Goal: Task Accomplishment & Management: Use online tool/utility

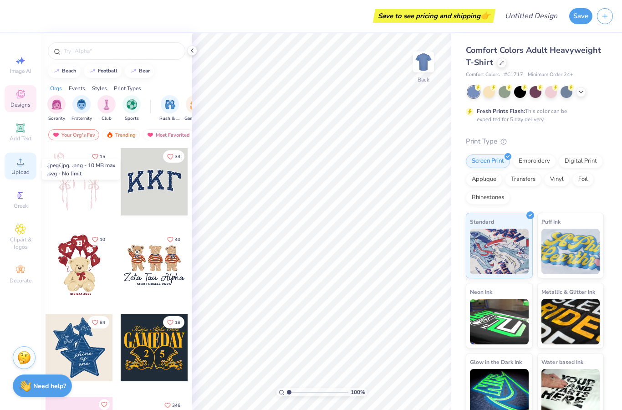
click at [23, 173] on span "Upload" at bounding box center [20, 171] width 18 height 7
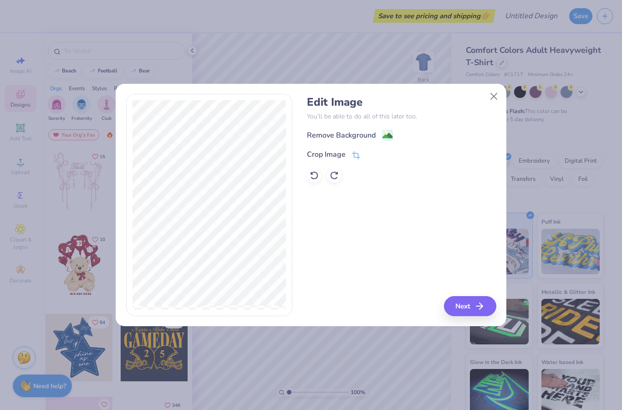
click at [374, 136] on div "Remove Background" at bounding box center [341, 135] width 69 height 11
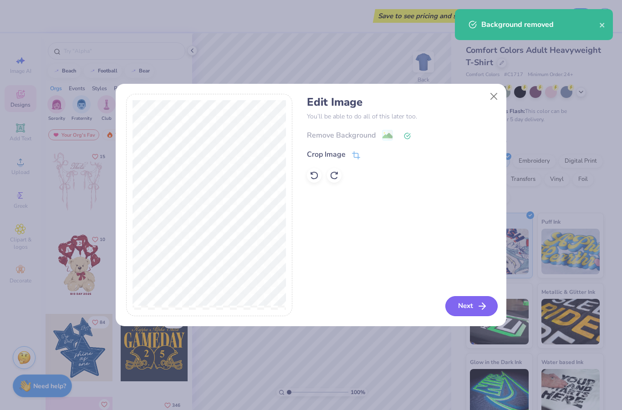
click at [465, 307] on button "Next" at bounding box center [471, 306] width 52 height 20
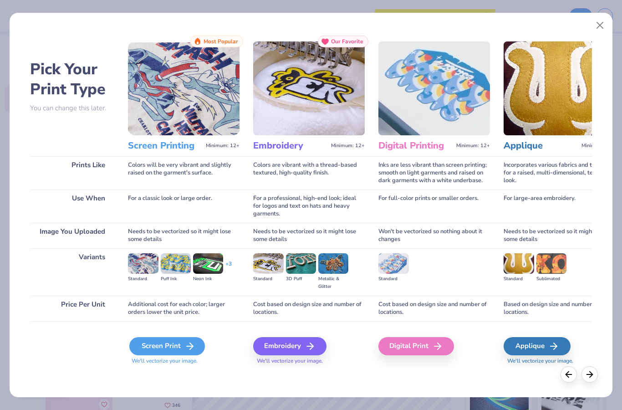
click at [184, 348] on div "Screen Print" at bounding box center [167, 346] width 76 height 18
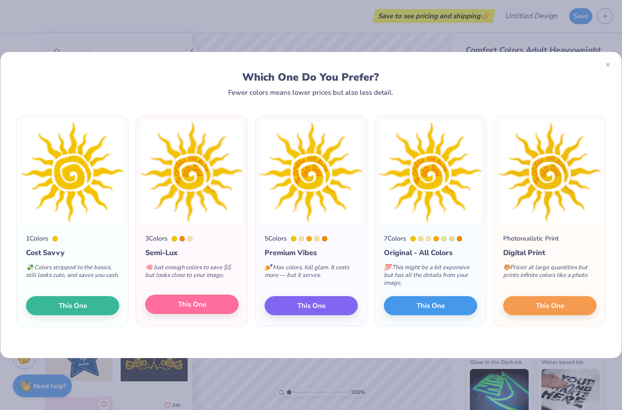
click at [207, 304] on button "This One" at bounding box center [191, 303] width 93 height 19
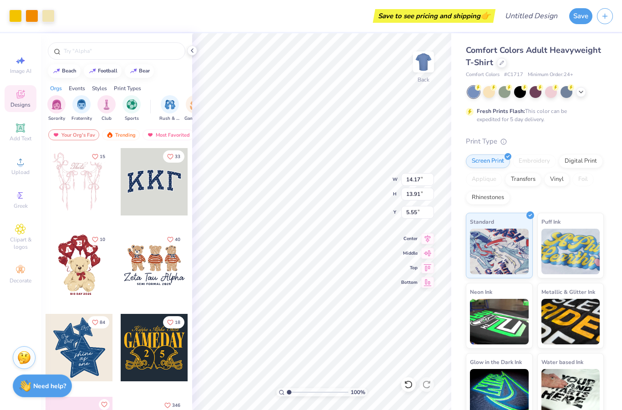
type input "2.49"
type input "11.69"
type input "11.47"
type input "3.00"
click at [581, 94] on div at bounding box center [581, 91] width 10 height 10
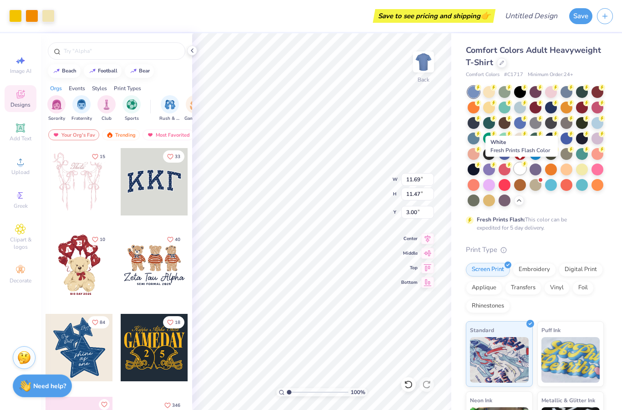
click at [521, 172] on div at bounding box center [520, 168] width 12 height 12
click at [581, 174] on div at bounding box center [582, 168] width 12 height 12
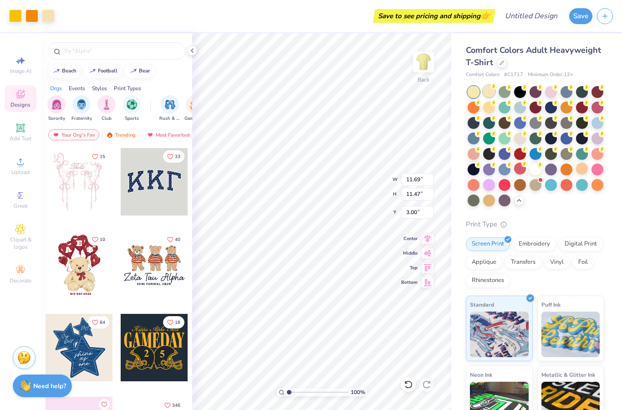
click at [488, 91] on div at bounding box center [489, 91] width 12 height 12
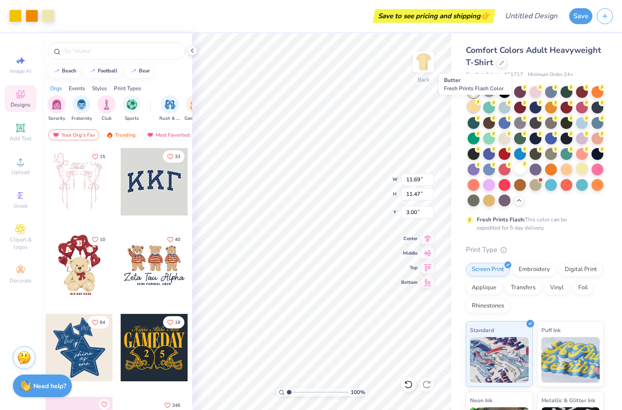
click at [475, 106] on div at bounding box center [473, 107] width 12 height 12
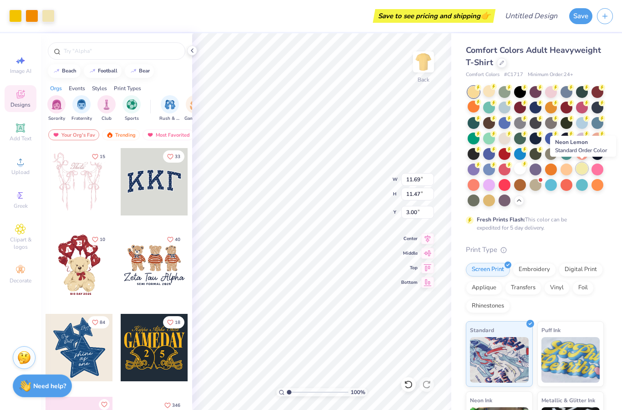
click at [585, 172] on div at bounding box center [582, 168] width 12 height 12
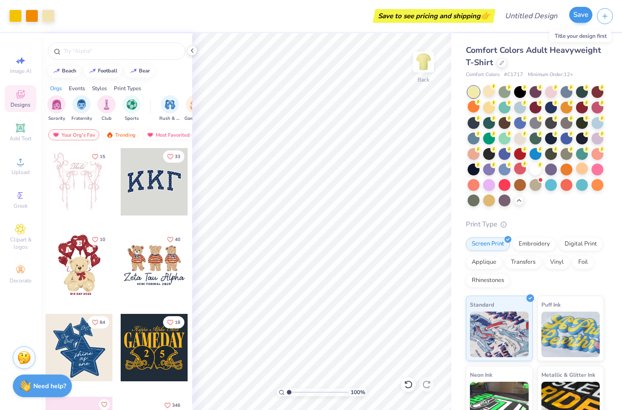
click at [576, 22] on button "Save" at bounding box center [580, 15] width 23 height 16
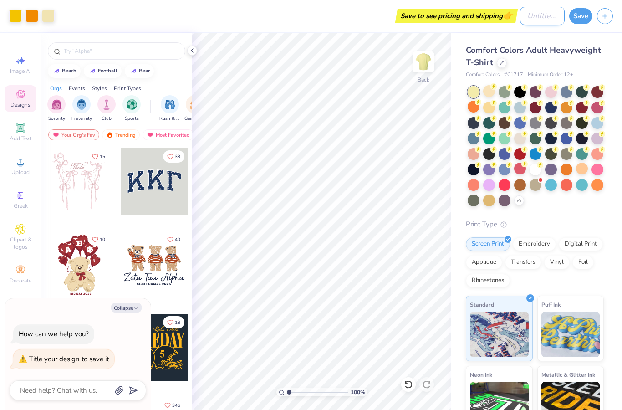
type textarea "x"
click at [520, 20] on input "Design Title" at bounding box center [542, 16] width 45 height 18
type input "O"
type textarea "x"
type input "OP"
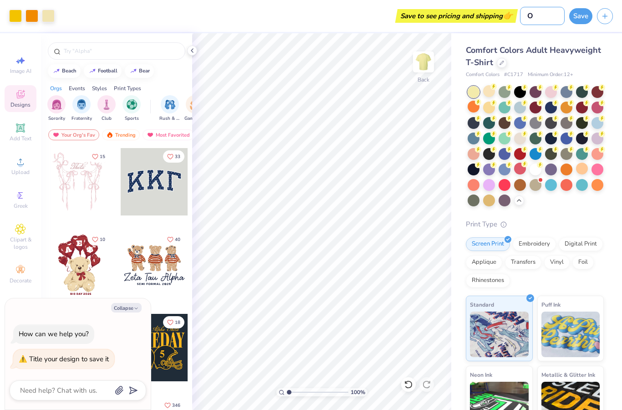
type textarea "x"
type input "OPH"
type textarea "x"
type input "OPHI"
type textarea "x"
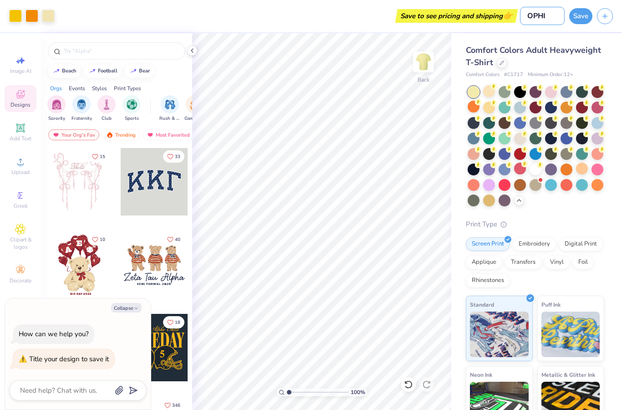
type input "OPHIA"
type textarea "x"
type input "OPHIA"
type textarea "x"
type input "OPHIA F"
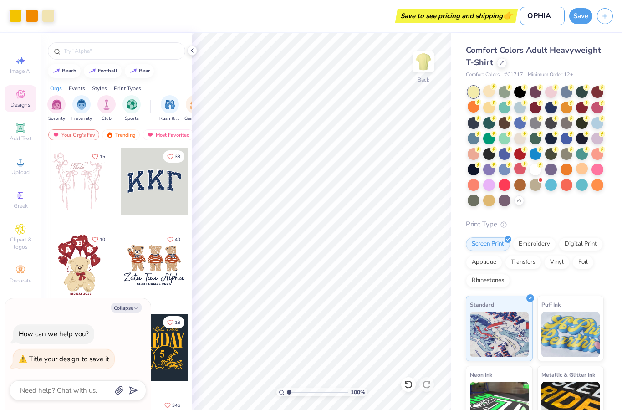
type textarea "x"
type input "OPHIA Fa"
type textarea "x"
type input "OPHIA Fal"
type textarea "x"
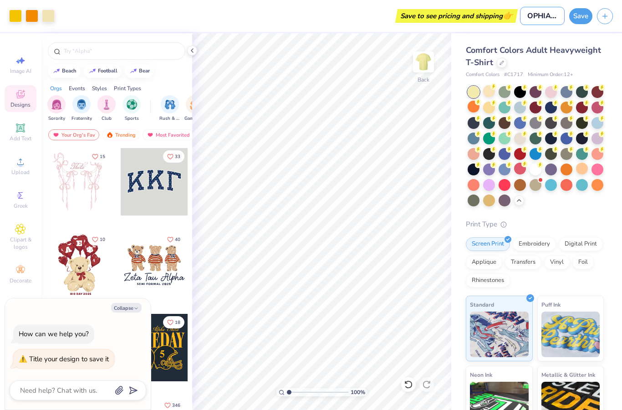
type input "OPHIA Fall"
type textarea "x"
type input "OPHIA Fall"
type textarea "x"
type input "OPHIA Fall B"
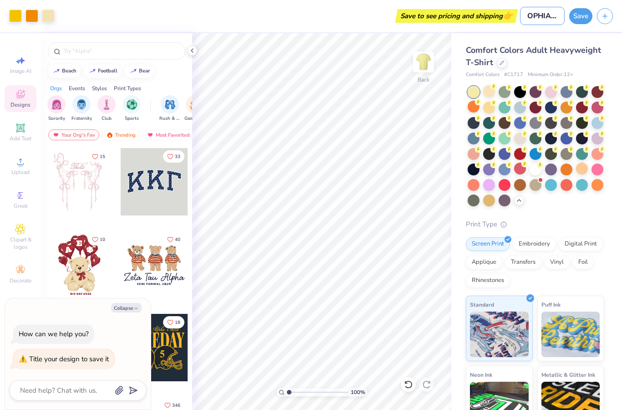
type textarea "x"
type input "OPHIA Fall Bi"
type textarea "x"
type input "OPHIA Fall Bid"
type textarea "x"
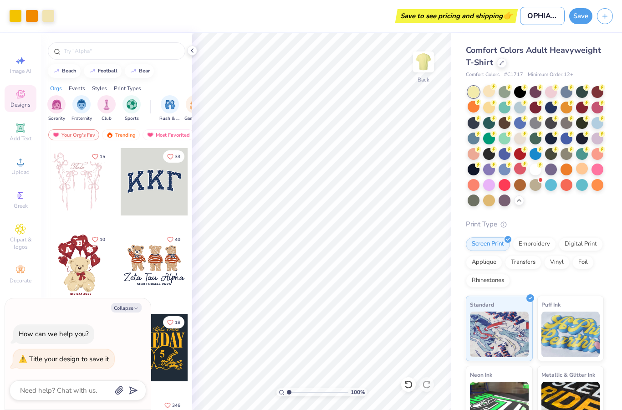
type input "OPHIA Fall Bid"
type textarea "x"
type input "OPHIA Fall Bid D"
type textarea "x"
type input "OPHIA Fall Bid Da"
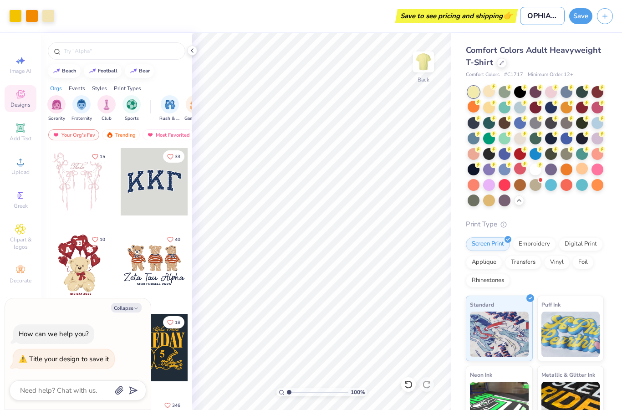
type textarea "x"
type input "OPHIA Fall Bid Day"
type textarea "x"
type input "OPHIA Fall Bid Day"
click at [579, 19] on button "Save" at bounding box center [580, 15] width 23 height 16
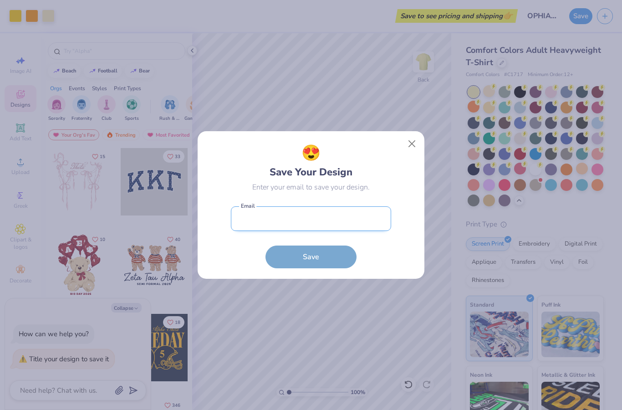
click at [350, 220] on input "email" at bounding box center [311, 218] width 160 height 25
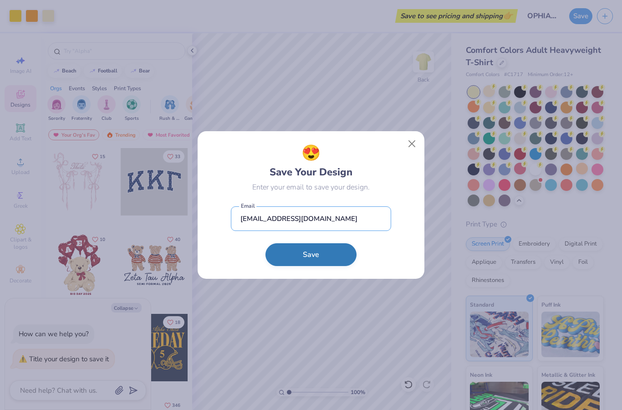
type input "juk143@pitt.edu"
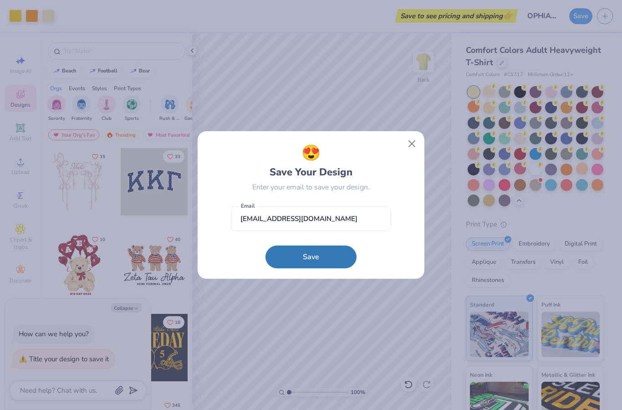
click at [298, 263] on button "Save" at bounding box center [310, 256] width 91 height 23
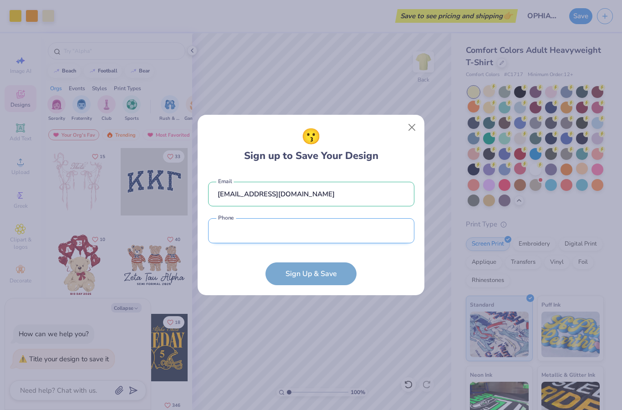
click at [289, 242] on input "tel" at bounding box center [311, 230] width 206 height 25
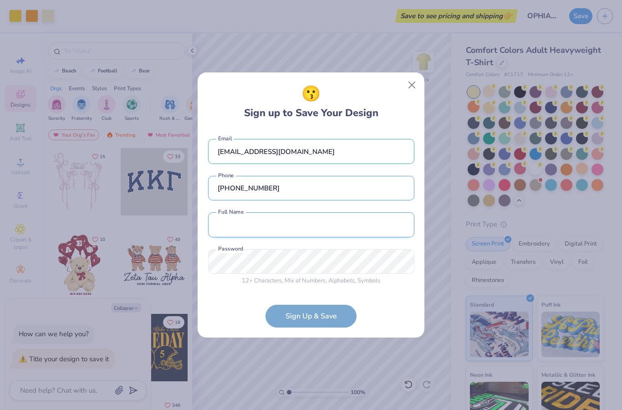
type input "(203) 418-1197"
click at [277, 232] on input "text" at bounding box center [311, 224] width 206 height 25
type input "Julieta Kuri"
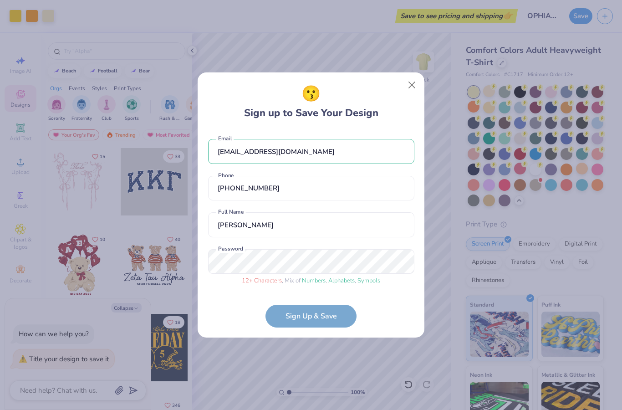
click at [296, 320] on form "juk143@pitt.edu Email (203) 418-1197 Phone Julieta Kuri Full Name 12 + Characte…" at bounding box center [311, 228] width 206 height 197
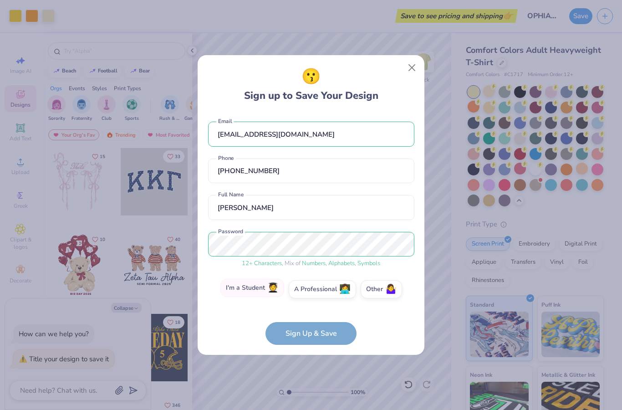
click at [261, 291] on label "I'm a Student 🧑‍🎓" at bounding box center [252, 287] width 64 height 18
click at [308, 291] on input "I'm a Student 🧑‍🎓" at bounding box center [311, 291] width 6 height 6
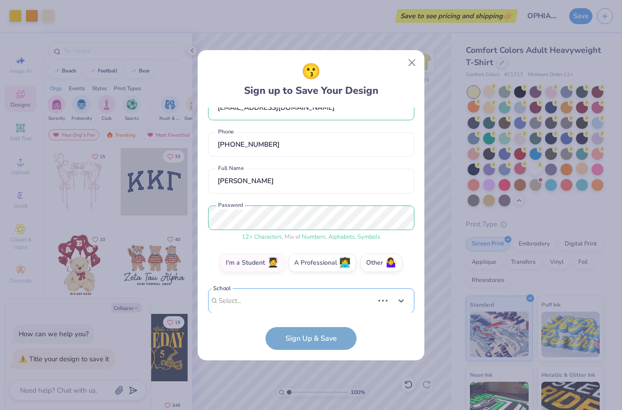
click at [287, 304] on div "Use Up and Down to choose options, press Enter to select the currently focused …" at bounding box center [311, 314] width 206 height 52
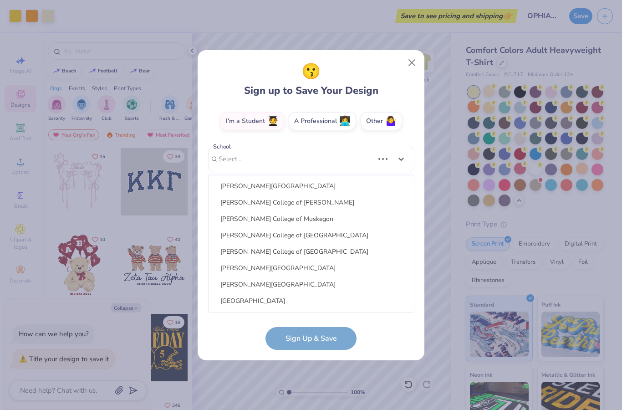
scroll to position [163, 0]
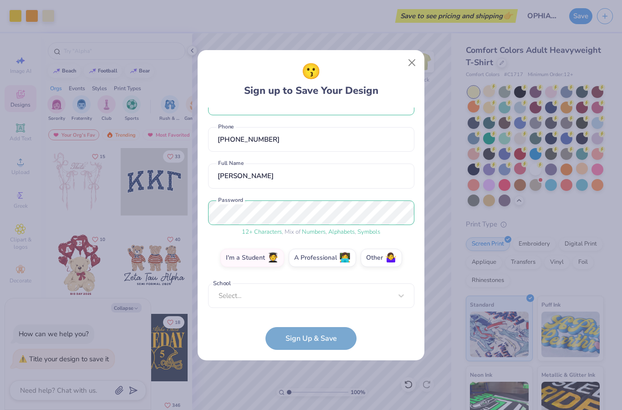
click at [388, 76] on div "😗 Sign up to Save Your Design" at bounding box center [311, 79] width 206 height 38
click at [312, 295] on div at bounding box center [304, 295] width 173 height 12
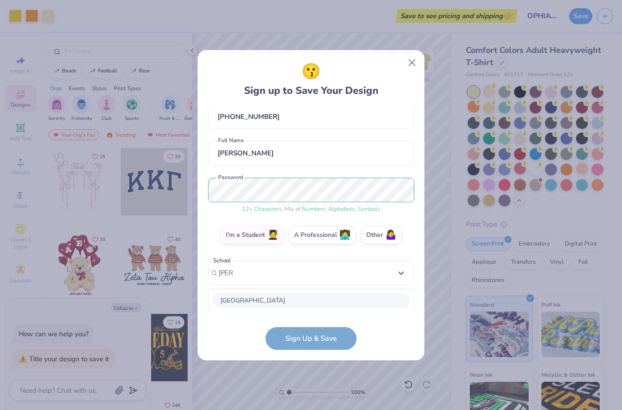
scroll to position [163, 0]
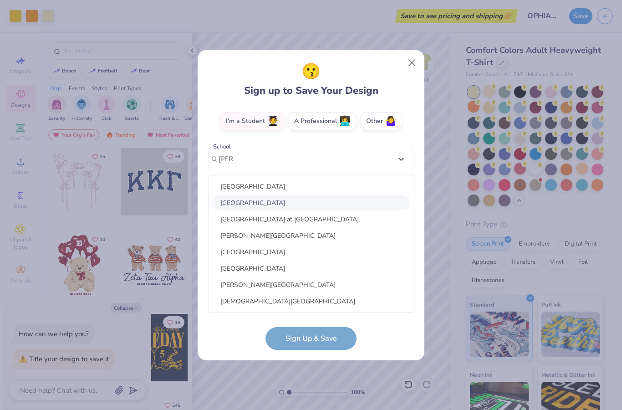
click at [288, 197] on div "[GEOGRAPHIC_DATA]" at bounding box center [311, 202] width 198 height 15
type input "pitts"
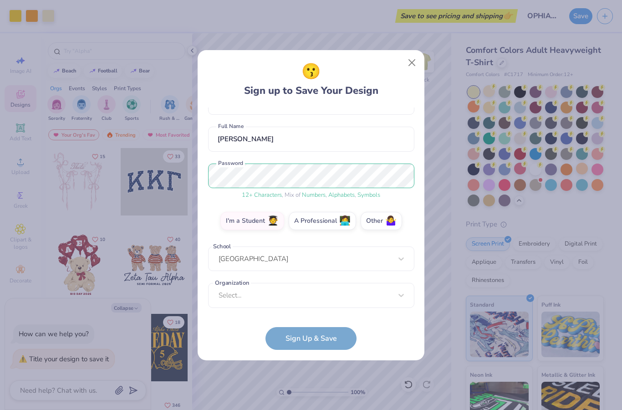
scroll to position [63, 0]
click at [279, 297] on div "option focused, 1 of 15. 15 results available. Use Up and Down to choose option…" at bounding box center [311, 366] width 206 height 166
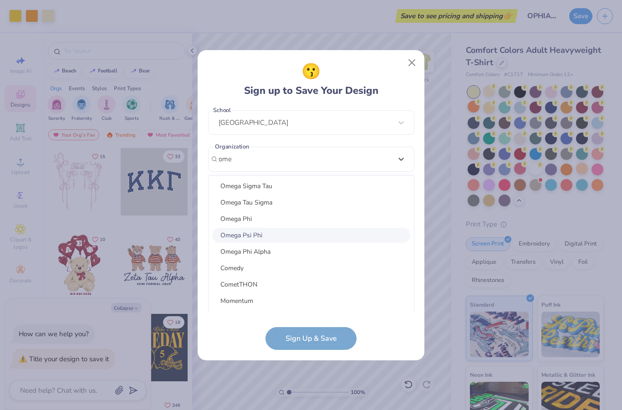
scroll to position [141, 0]
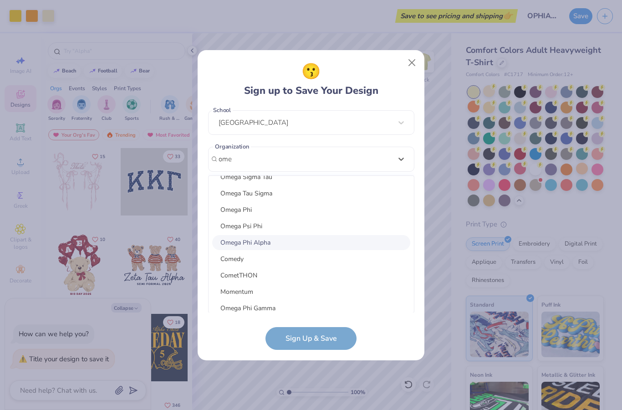
click at [248, 243] on div "Omega Phi Alpha" at bounding box center [311, 242] width 198 height 15
type input "ome"
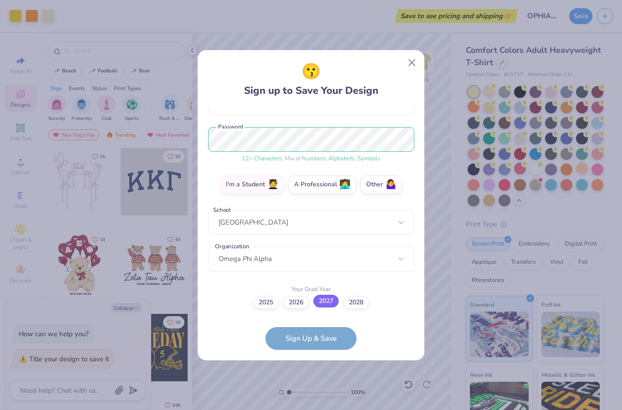
click at [332, 305] on label "2027" at bounding box center [325, 300] width 25 height 13
click at [314, 399] on input "2027" at bounding box center [311, 402] width 6 height 6
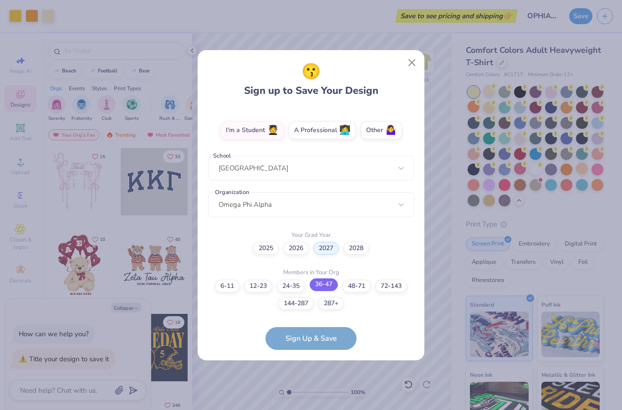
click at [329, 287] on label "36-47" at bounding box center [323, 284] width 28 height 13
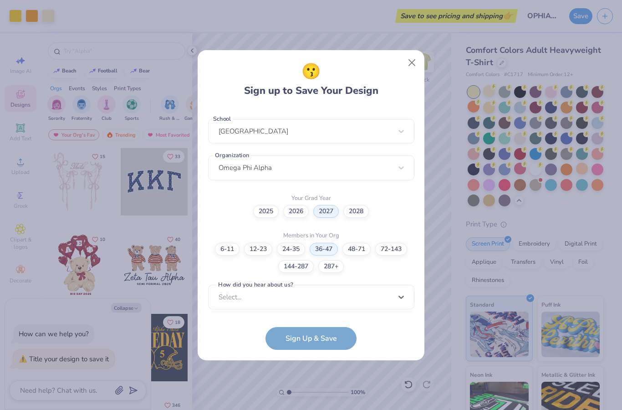
click at [324, 304] on div "option Pinterest focused, 1 of 15. 15 results available. Use Up and Down to cho…" at bounding box center [311, 367] width 206 height 166
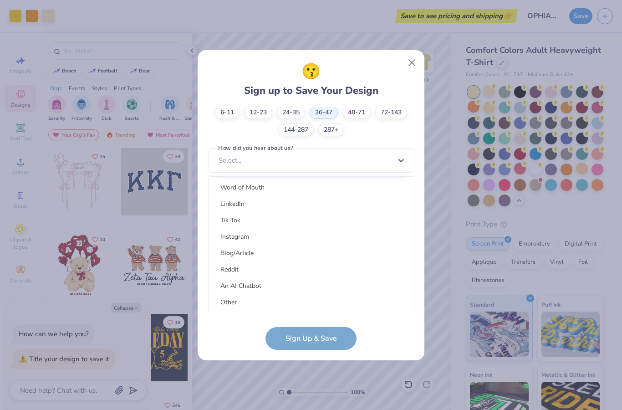
scroll to position [115, 0]
click at [237, 301] on div "Other" at bounding box center [311, 301] width 198 height 15
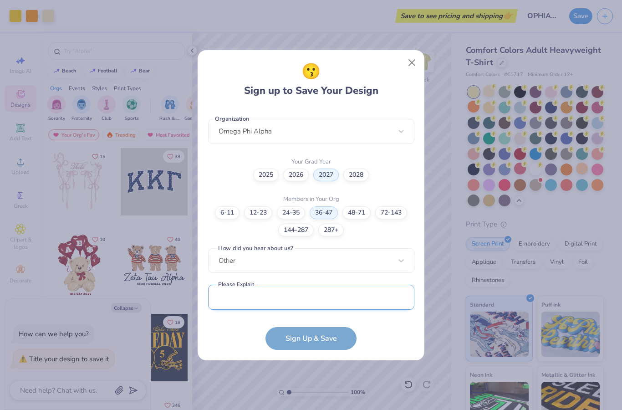
click at [293, 299] on input "text" at bounding box center [311, 296] width 206 height 25
type input "A"
type input "List of approved vendors"
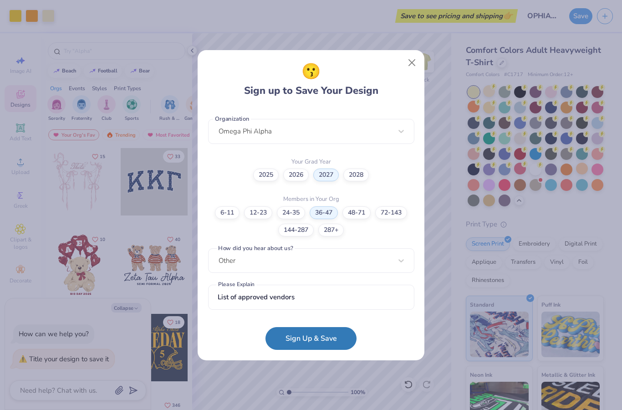
click at [300, 336] on button "Sign Up & Save" at bounding box center [310, 338] width 91 height 23
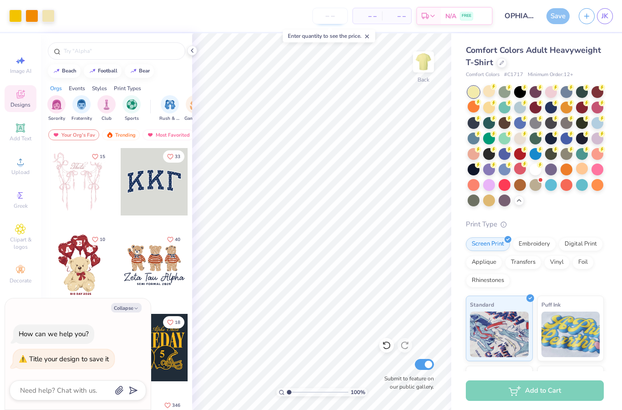
click at [335, 21] on input "number" at bounding box center [329, 16] width 35 height 16
type textarea "x"
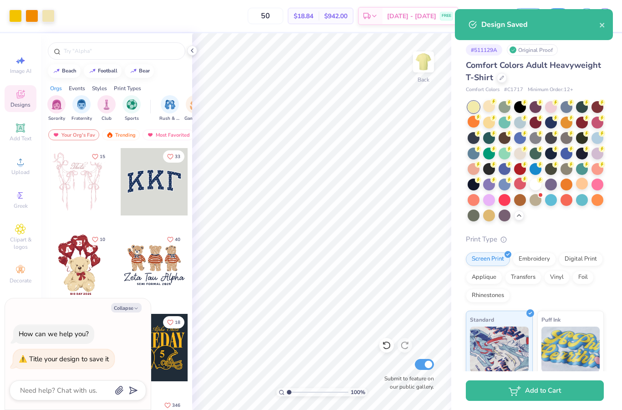
type input "50"
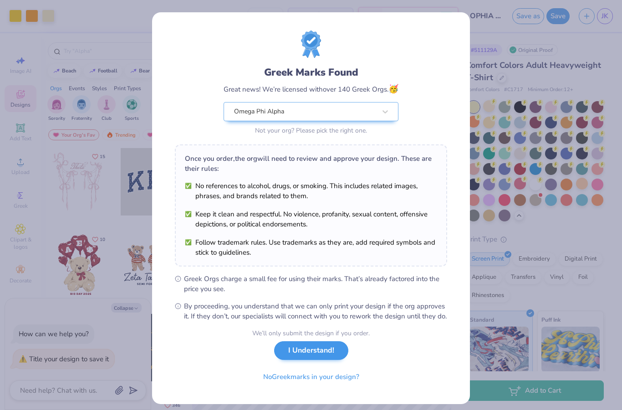
click at [300, 359] on button "I Understand!" at bounding box center [311, 350] width 74 height 19
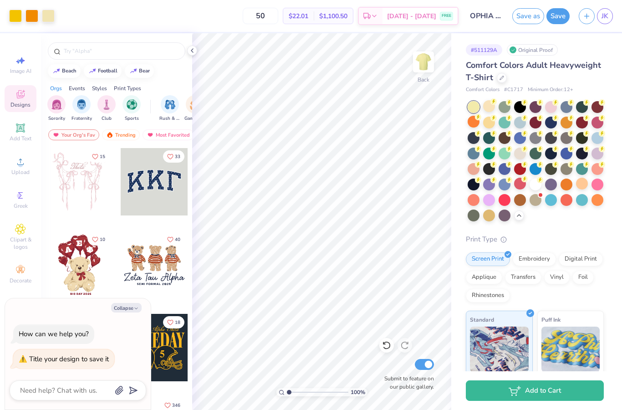
click at [23, 103] on span "Designs" at bounding box center [20, 104] width 20 height 7
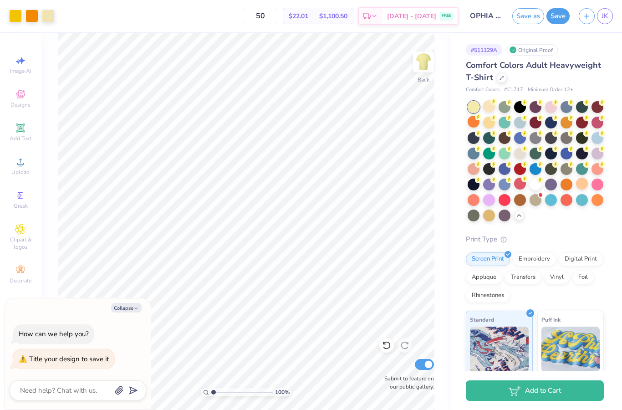
click at [533, 20] on button "Save as" at bounding box center [528, 16] width 32 height 16
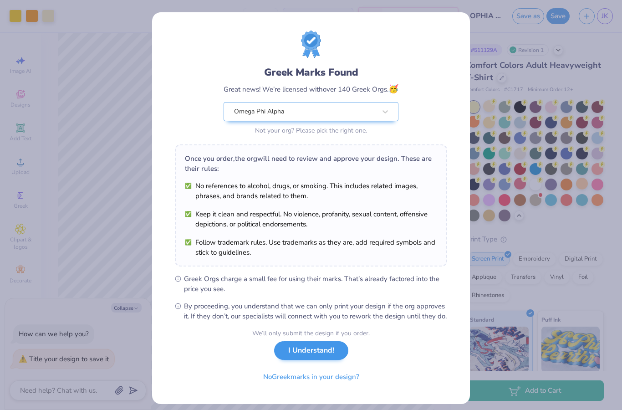
click at [326, 359] on button "I Understand!" at bounding box center [311, 350] width 74 height 19
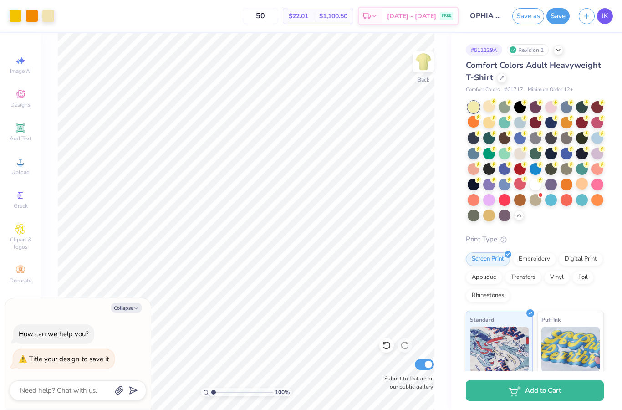
click at [608, 19] on span "JK" at bounding box center [604, 16] width 7 height 10
click at [21, 103] on span "Designs" at bounding box center [20, 104] width 20 height 7
type textarea "x"
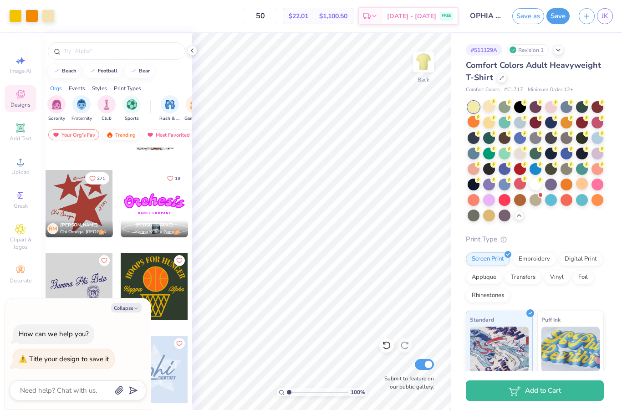
scroll to position [572, 0]
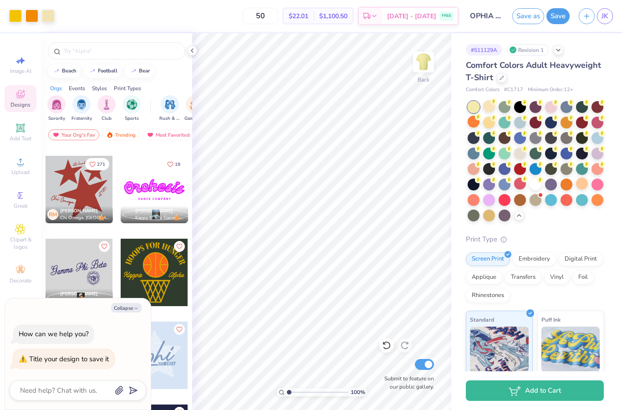
click at [98, 90] on div "Styles" at bounding box center [99, 88] width 15 height 8
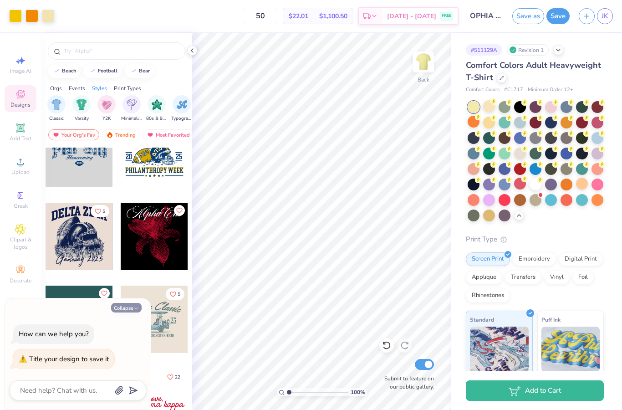
scroll to position [939, 0]
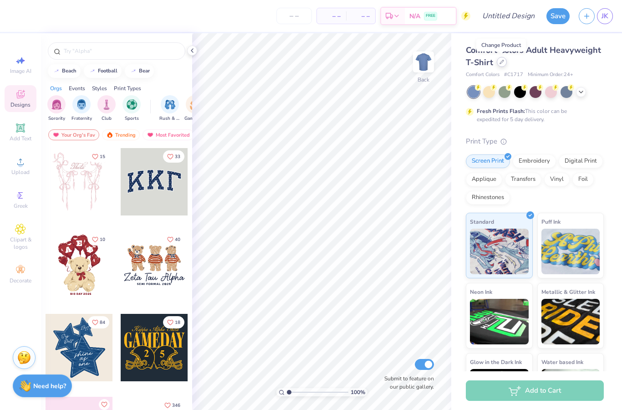
click at [503, 66] on div at bounding box center [501, 62] width 10 height 10
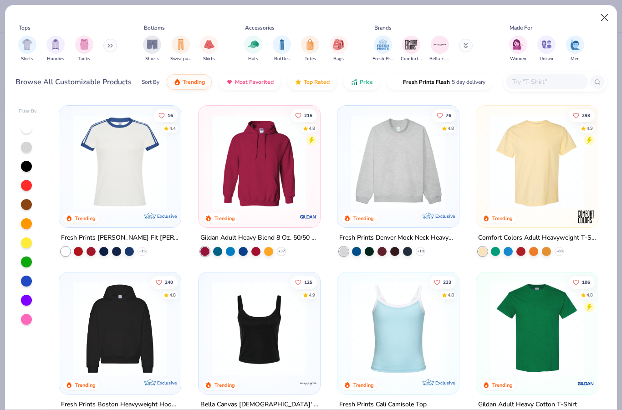
click at [601, 22] on button "Close" at bounding box center [604, 17] width 17 height 17
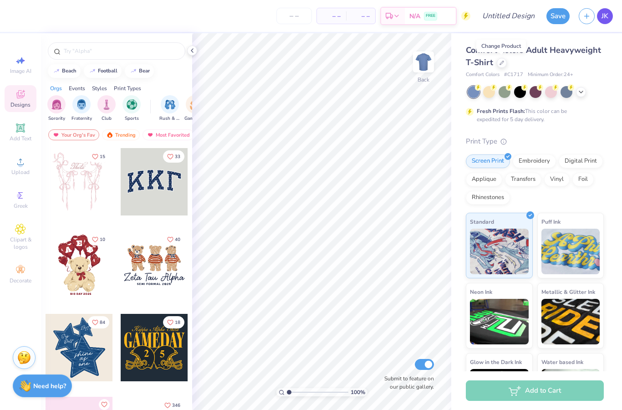
click at [605, 18] on span "JK" at bounding box center [604, 16] width 7 height 10
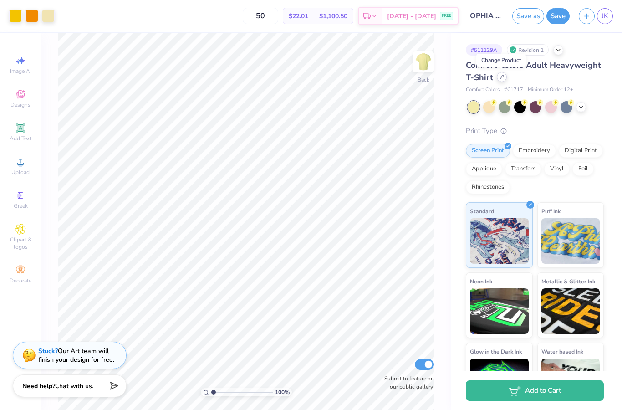
click at [501, 77] on icon at bounding box center [501, 77] width 5 height 5
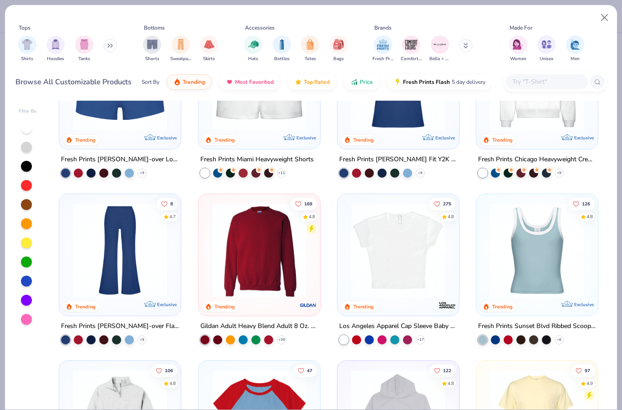
scroll to position [529, 0]
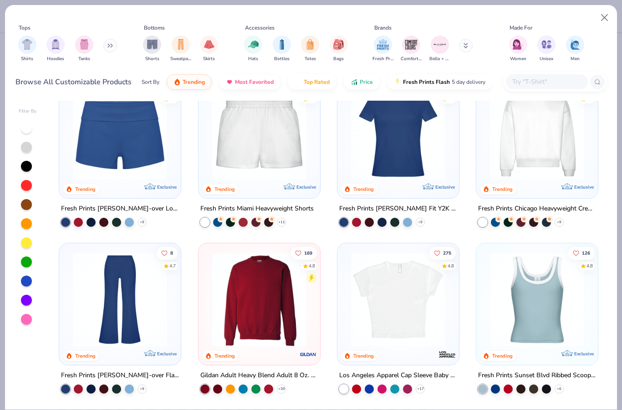
click at [409, 169] on img at bounding box center [397, 133] width 103 height 94
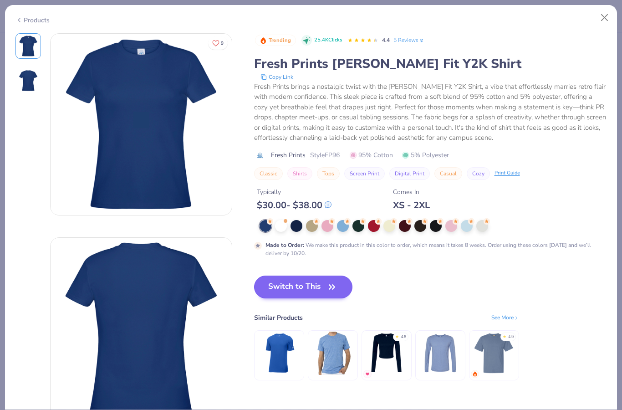
click at [308, 289] on button "Switch to This" at bounding box center [303, 286] width 99 height 23
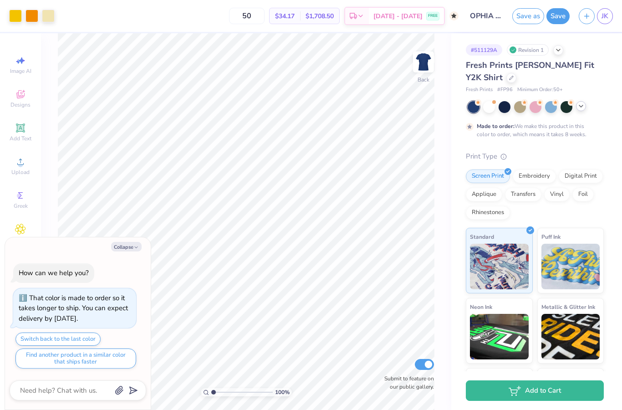
click at [578, 111] on div at bounding box center [535, 107] width 136 height 12
click at [584, 111] on div at bounding box center [535, 107] width 136 height 12
click at [581, 110] on div at bounding box center [581, 106] width 10 height 10
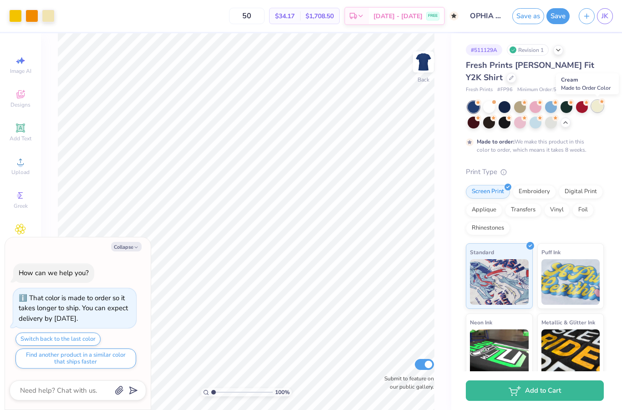
click at [599, 112] on div at bounding box center [597, 106] width 12 height 12
click at [558, 47] on icon at bounding box center [557, 49] width 7 height 7
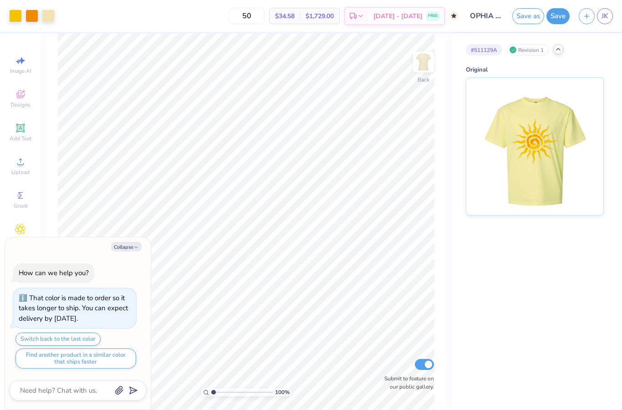
click at [560, 56] on div "# 511129A Revision 1 Original" at bounding box center [536, 124] width 171 height 182
click at [557, 51] on icon at bounding box center [557, 49] width 7 height 7
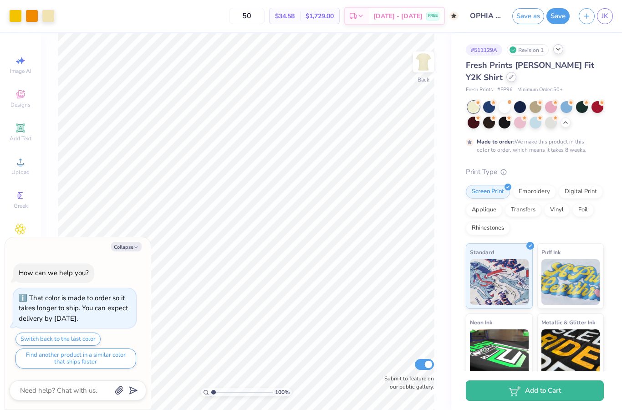
click at [506, 80] on div at bounding box center [511, 77] width 10 height 10
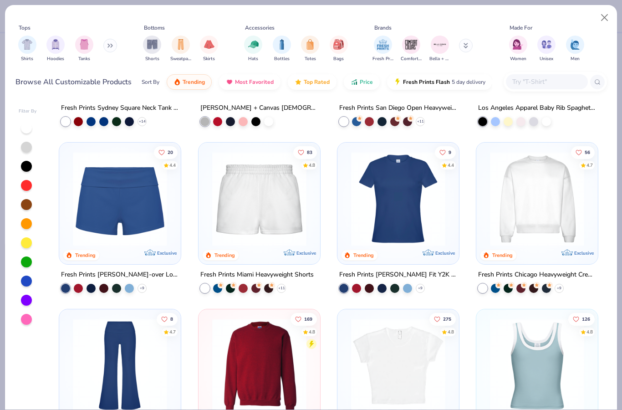
scroll to position [648, 0]
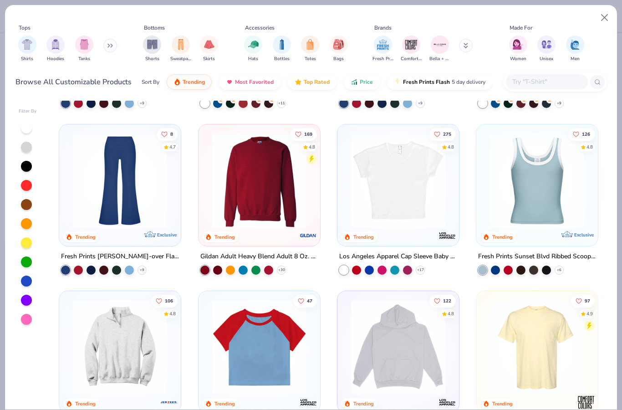
click at [432, 210] on img at bounding box center [397, 180] width 103 height 94
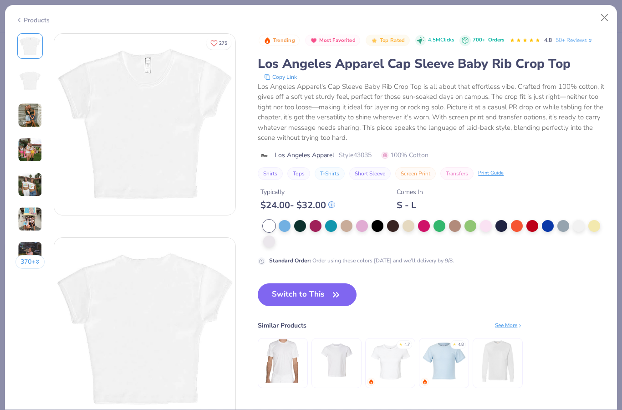
click at [589, 229] on div at bounding box center [434, 233] width 343 height 27
click at [596, 225] on div at bounding box center [594, 225] width 12 height 12
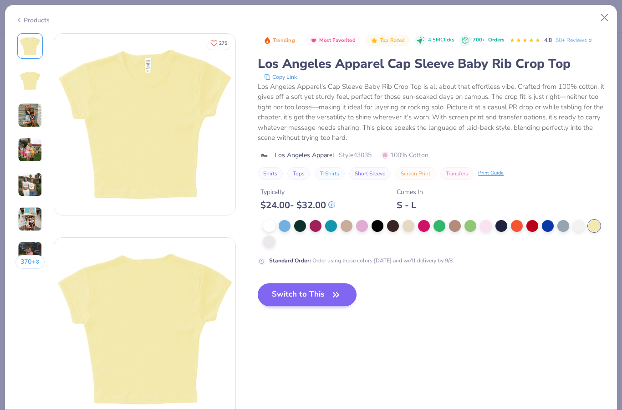
click at [285, 293] on button "Switch to This" at bounding box center [307, 294] width 99 height 23
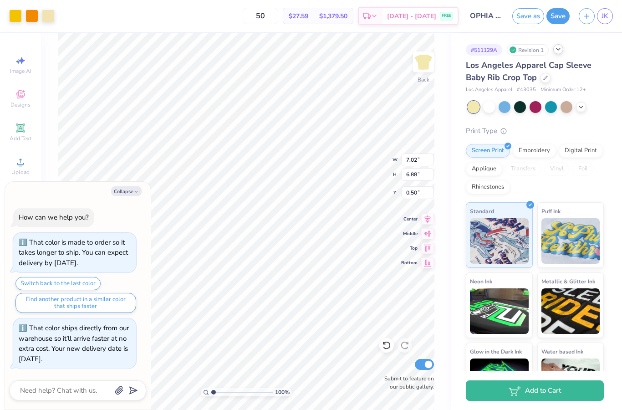
type textarea "x"
type input "2.41"
type textarea "x"
type input "0.82"
type textarea "x"
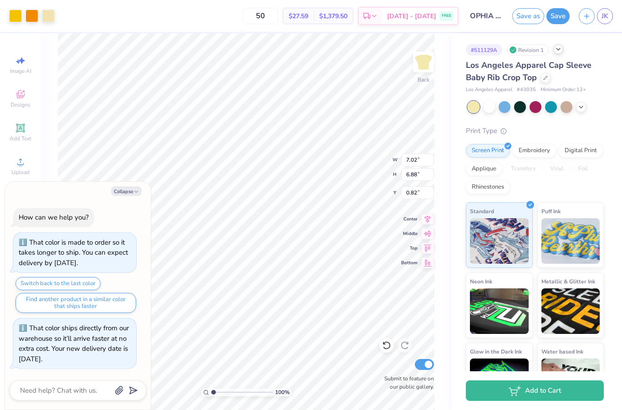
type input "0.95"
click at [229, 22] on div "50 $27.59 Per Item $1,379.50 Total Est. Delivery [DATE] - [DATE] FREE" at bounding box center [258, 16] width 399 height 32
click at [132, 196] on button "Collapse" at bounding box center [126, 191] width 30 height 10
type textarea "x"
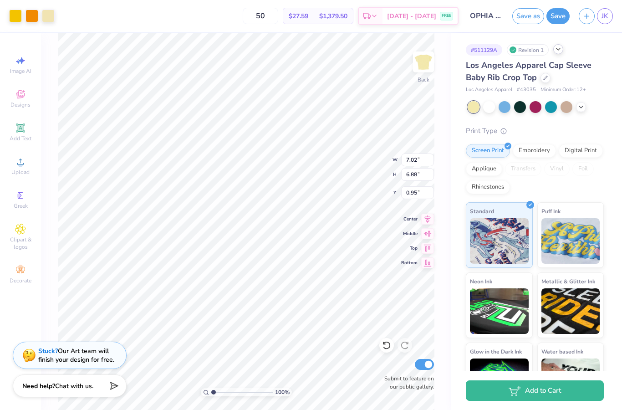
click at [236, 20] on div "50 $27.59 Per Item $1,379.50 Total Est. Delivery [DATE] - [DATE] FREE" at bounding box center [258, 16] width 399 height 32
type input "0.92"
click at [426, 368] on input "Submit to feature on our public gallery." at bounding box center [424, 364] width 19 height 11
checkbox input "false"
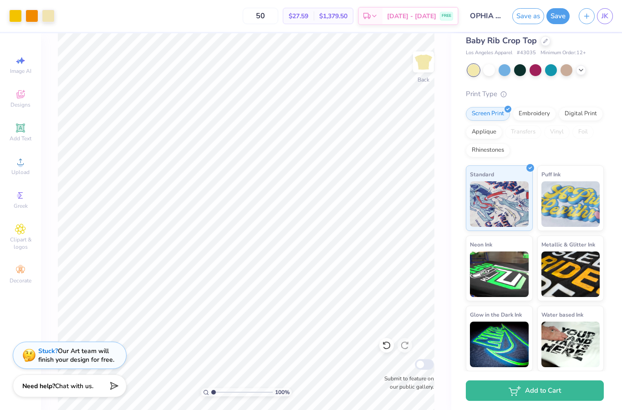
scroll to position [36, 0]
click at [278, 13] on input "50" at bounding box center [260, 16] width 35 height 16
click at [557, 12] on button "Save" at bounding box center [557, 16] width 23 height 16
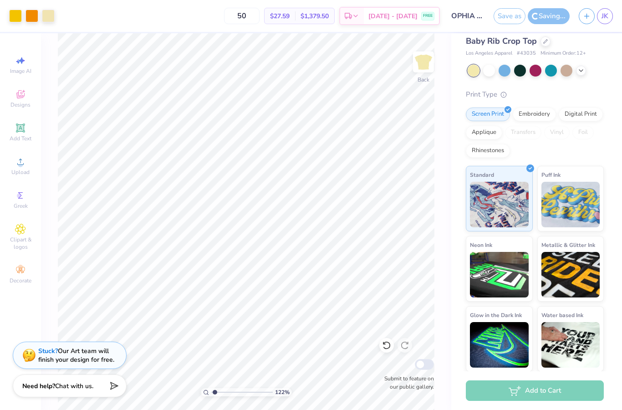
type input "2.00498530252678"
type textarea "x"
type input "2.07169297066575"
type textarea "x"
type input "2.16681314042544"
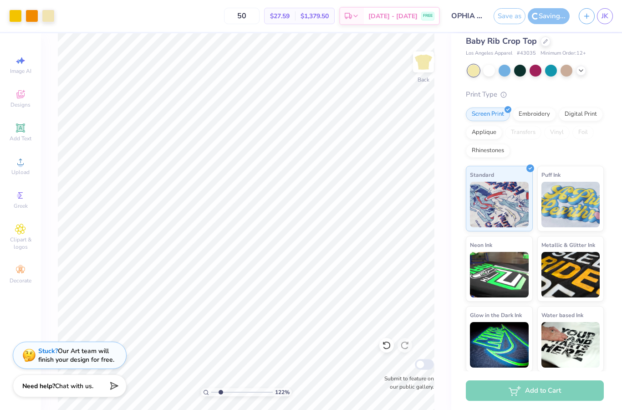
type textarea "x"
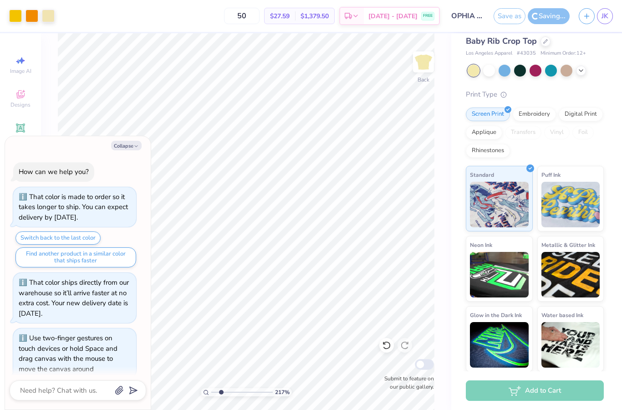
scroll to position [7, 0]
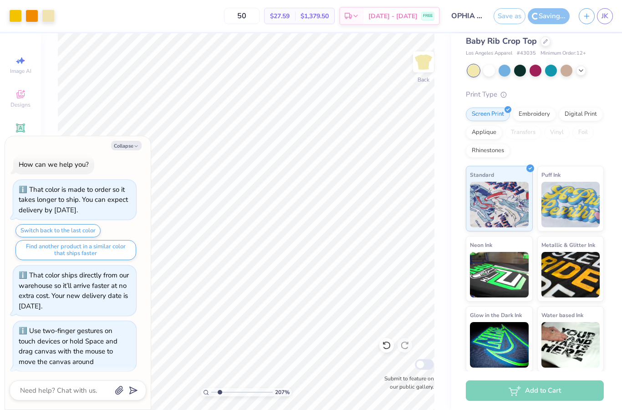
type input "2.01500311576957"
type textarea "x"
type input "1.98160374284698"
type textarea "x"
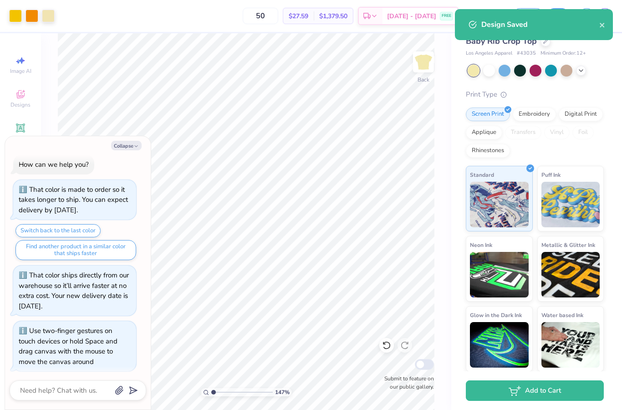
type input "1"
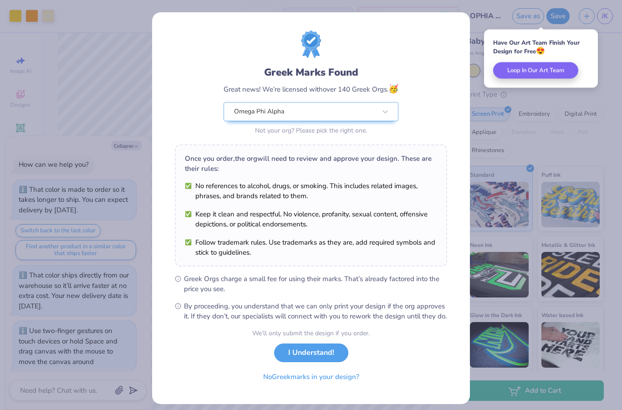
click at [334, 359] on button "I Understand!" at bounding box center [311, 352] width 74 height 19
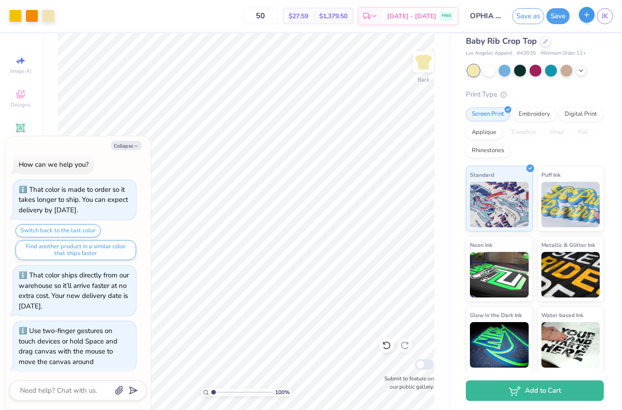
click at [587, 23] on div "JK" at bounding box center [595, 16] width 34 height 16
click at [592, 17] on button "button" at bounding box center [586, 15] width 16 height 16
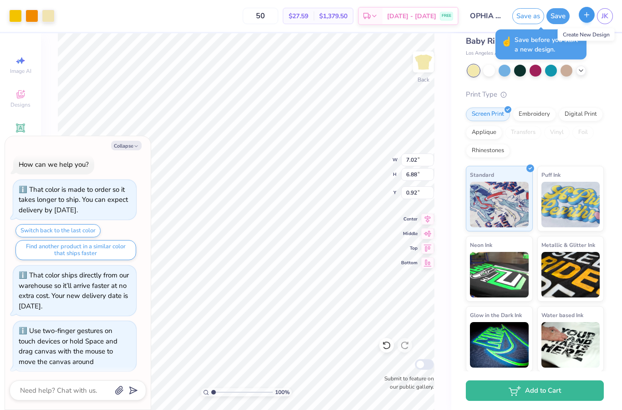
click at [556, 17] on button "Save" at bounding box center [557, 16] width 23 height 16
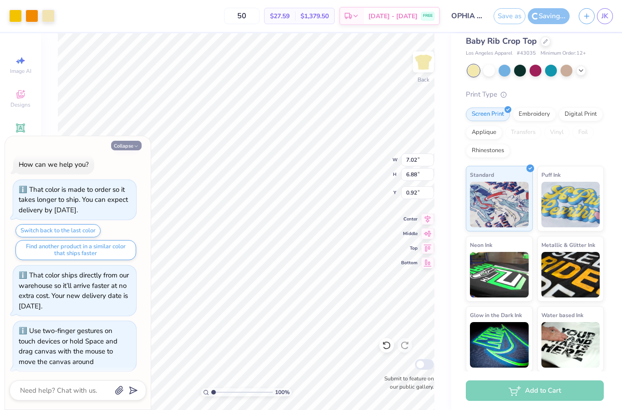
click at [126, 146] on button "Collapse" at bounding box center [126, 146] width 30 height 10
type textarea "x"
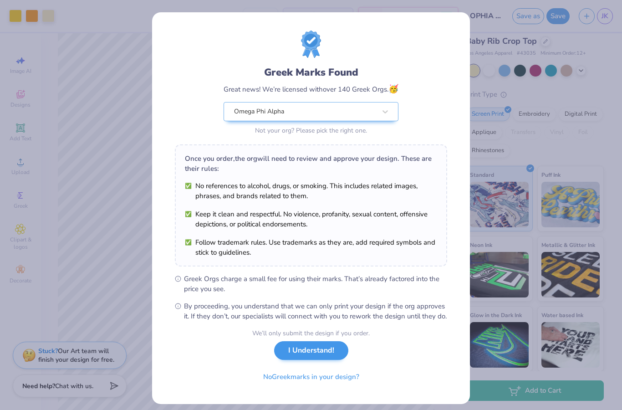
click at [326, 359] on button "I Understand!" at bounding box center [311, 350] width 74 height 19
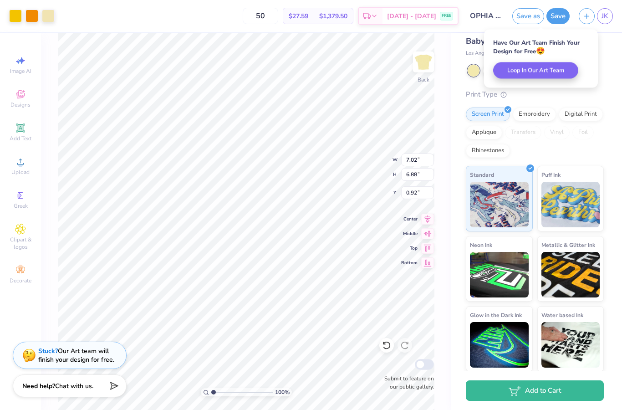
click at [592, 19] on button "button" at bounding box center [586, 16] width 16 height 16
checkbox input "true"
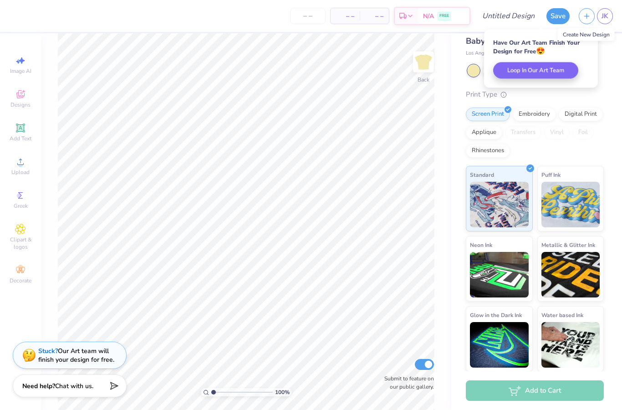
click at [619, 73] on div "Los Angeles Apparel Cap Sleeve Baby Rib Crop Top Los Angeles Apparel # 43035 Mi…" at bounding box center [536, 191] width 171 height 359
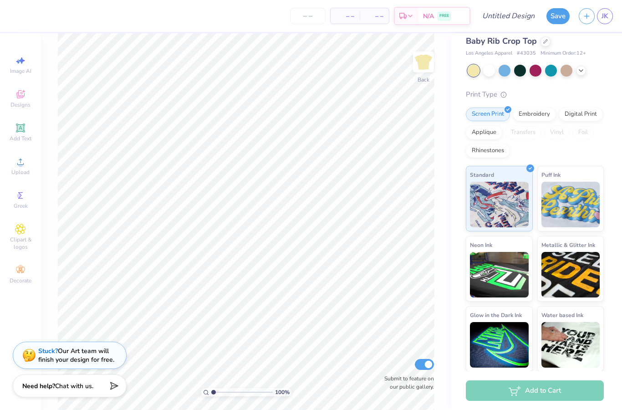
click at [476, 94] on div "Print Type" at bounding box center [534, 94] width 138 height 10
click at [545, 40] on icon at bounding box center [545, 40] width 5 height 5
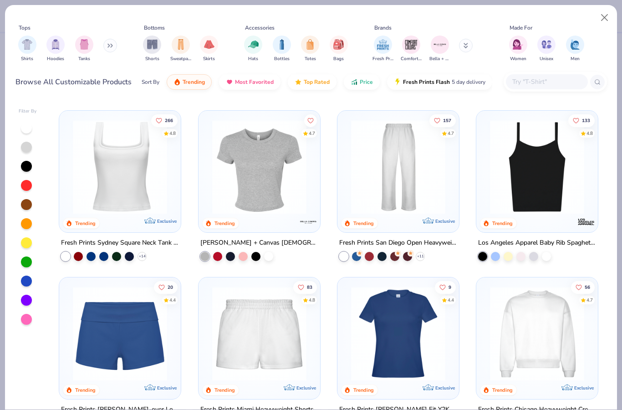
scroll to position [330, 0]
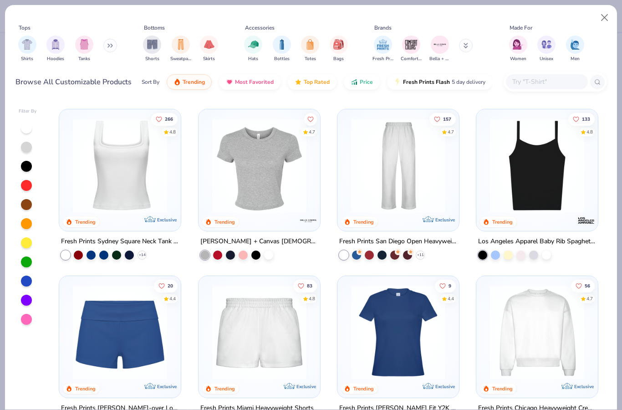
click at [87, 157] on img at bounding box center [119, 165] width 103 height 94
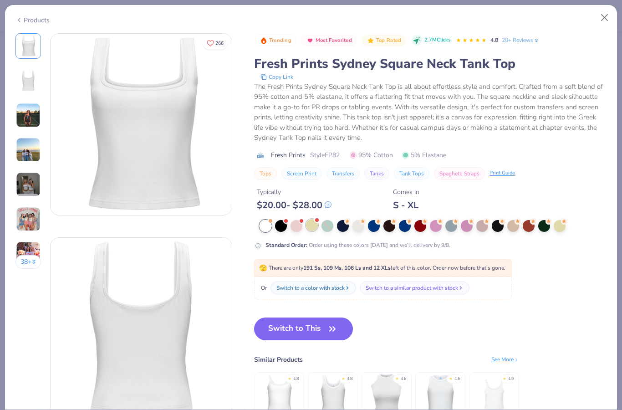
click at [309, 226] on div at bounding box center [312, 225] width 12 height 12
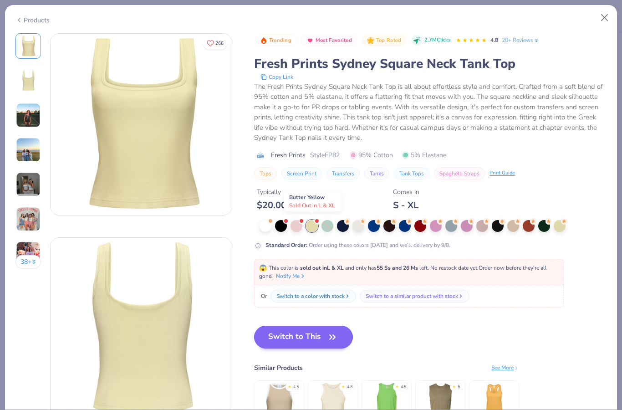
click at [324, 339] on button "Switch to This" at bounding box center [303, 336] width 99 height 23
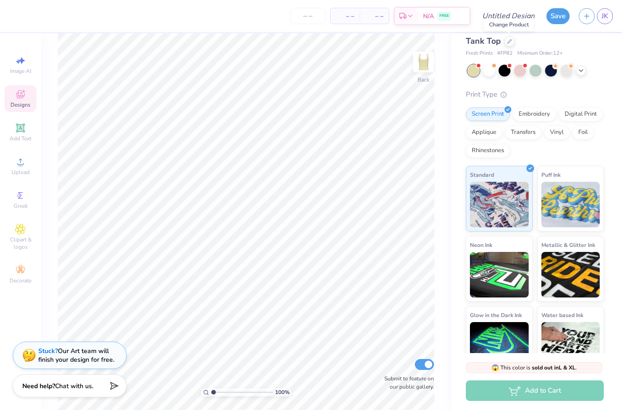
click at [16, 95] on icon at bounding box center [20, 94] width 11 height 11
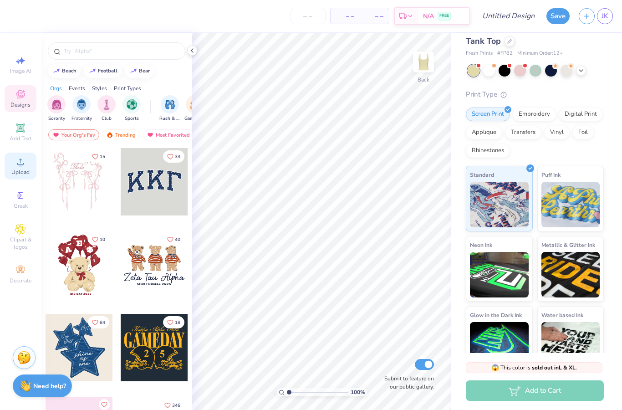
click at [19, 176] on span "Upload" at bounding box center [20, 171] width 18 height 7
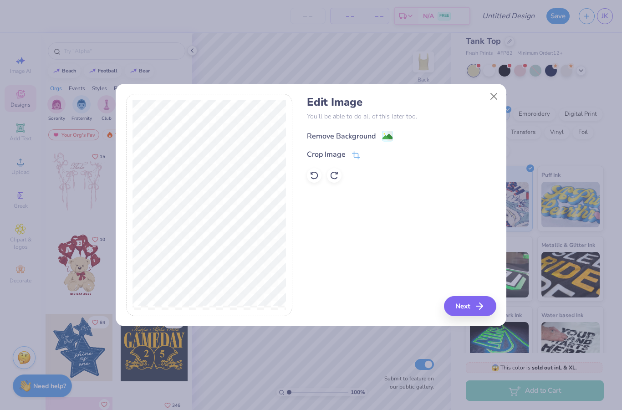
click at [377, 136] on div "Remove Background" at bounding box center [350, 135] width 86 height 11
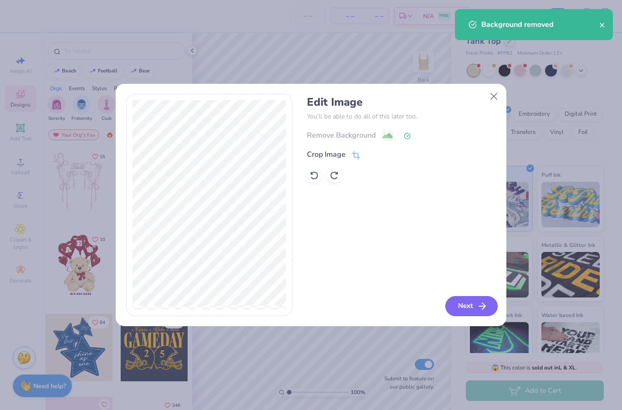
click at [478, 304] on icon "button" at bounding box center [481, 305] width 11 height 11
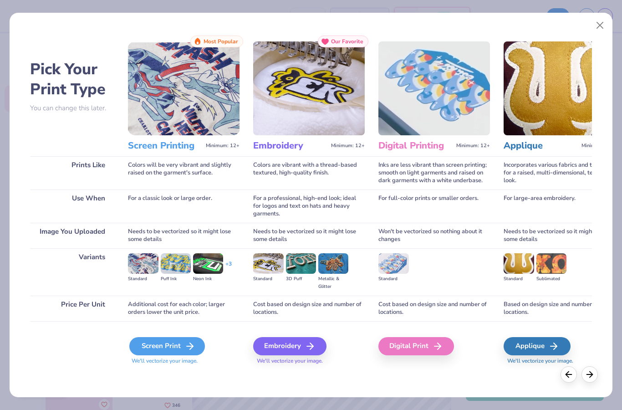
click at [172, 341] on div "Screen Print" at bounding box center [167, 346] width 76 height 18
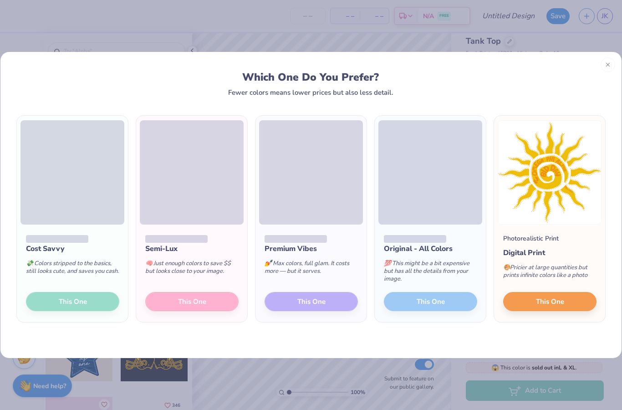
click at [191, 299] on div "Semi-Lux 🧠 Just enough colors to save $$ but looks close to your image. This One" at bounding box center [191, 272] width 111 height 97
click at [205, 296] on div "Semi-Lux 🧠 Just enough colors to save $$ but looks close to your image. This One" at bounding box center [191, 272] width 111 height 97
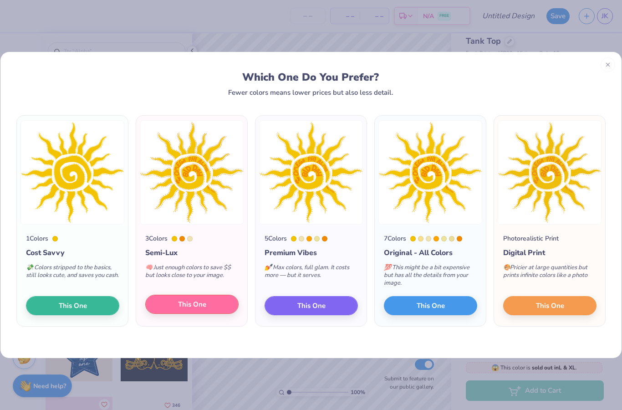
click at [205, 302] on span "This One" at bounding box center [192, 304] width 28 height 10
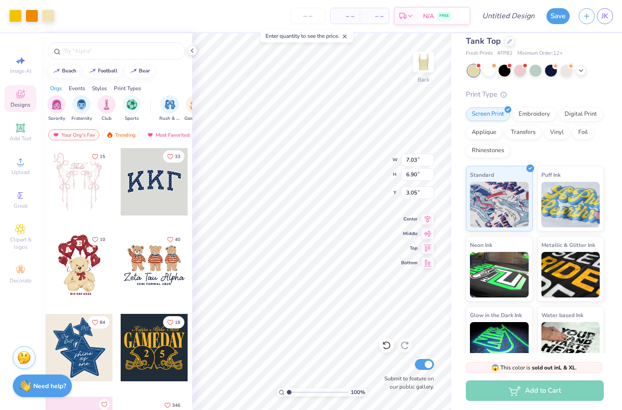
type input "0.50"
click at [509, 40] on icon at bounding box center [509, 40] width 5 height 5
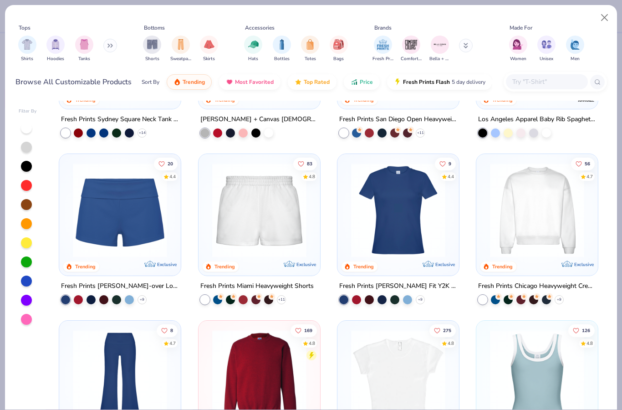
scroll to position [453, 0]
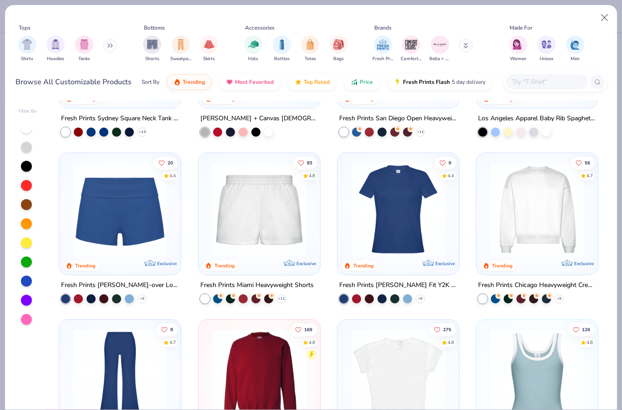
click at [418, 232] on img at bounding box center [397, 209] width 103 height 94
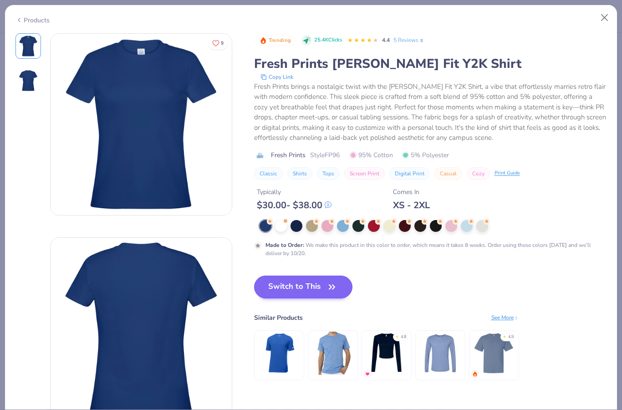
click at [337, 289] on icon "button" at bounding box center [331, 286] width 13 height 13
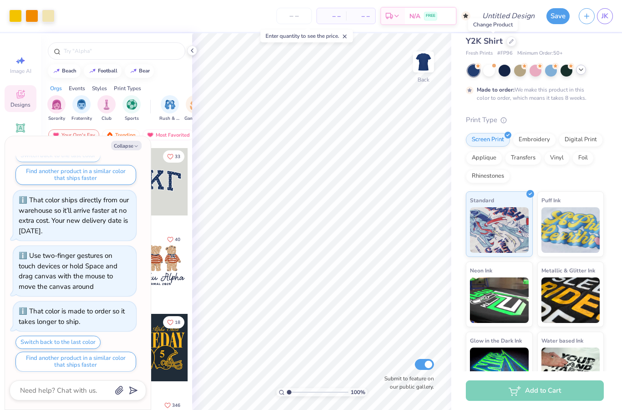
click at [580, 69] on polyline at bounding box center [581, 70] width 4 height 2
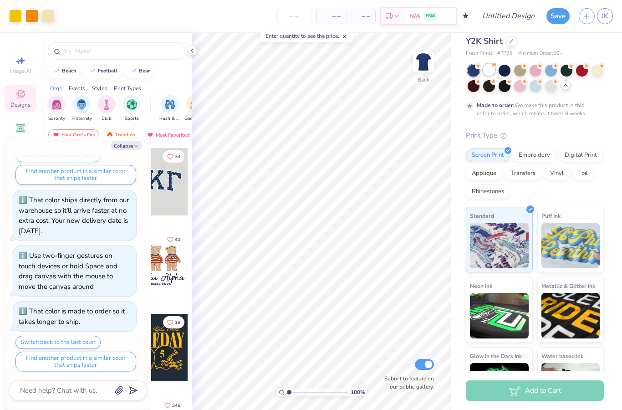
click at [492, 68] on div at bounding box center [489, 70] width 12 height 12
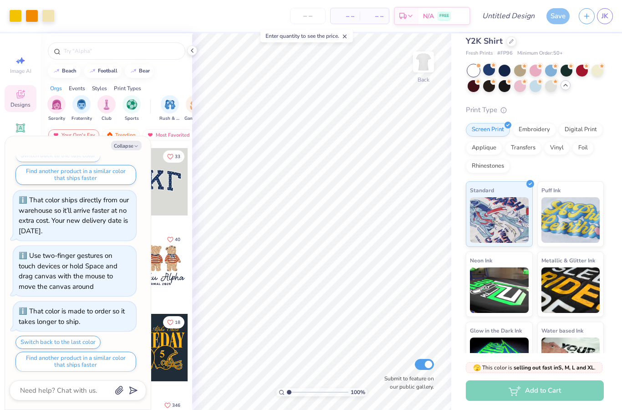
scroll to position [244, 0]
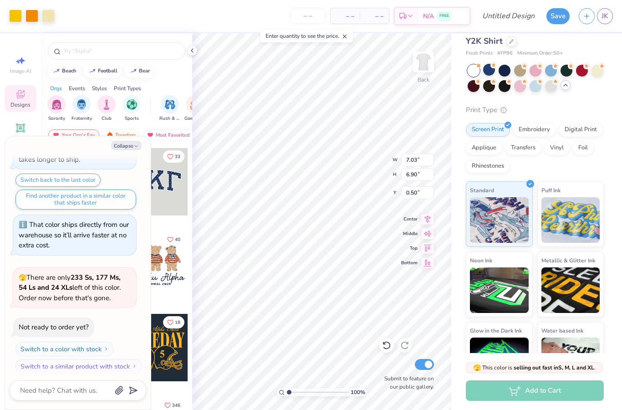
type textarea "x"
type input "0.50"
type textarea "x"
type input "0.71"
type textarea "x"
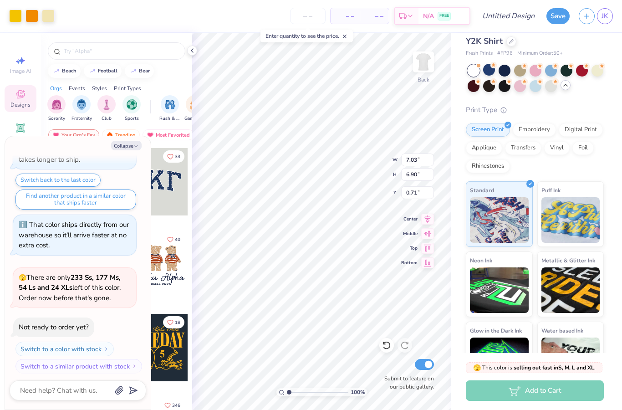
type input "3.00"
type textarea "x"
type input "8.52"
type input "8.36"
type input "1.54"
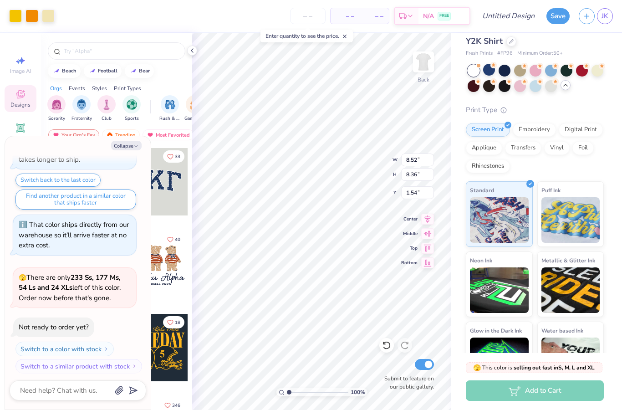
type textarea "x"
type input "1.64"
click at [537, 130] on div "Embroidery" at bounding box center [533, 128] width 43 height 14
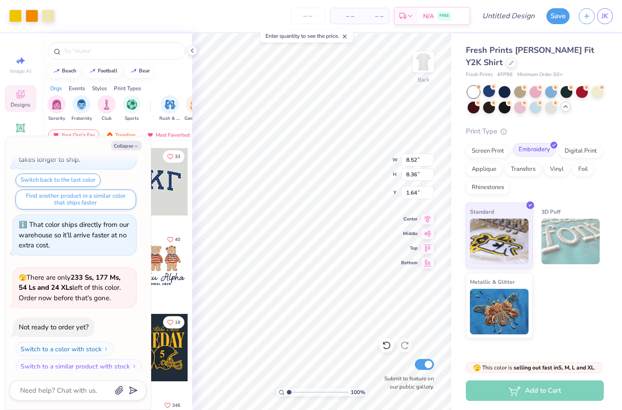
type textarea "x"
click at [617, 111] on div "Fresh Prints [PERSON_NAME] Fit Y2K Shirt Fresh Prints # FP96 Minimum Order: 50 …" at bounding box center [536, 185] width 171 height 305
click at [298, 19] on input "number" at bounding box center [307, 16] width 35 height 16
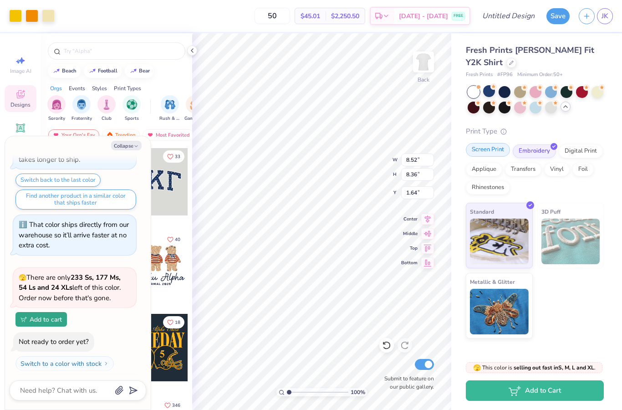
type input "50"
click at [497, 144] on div "Screen Print" at bounding box center [487, 150] width 44 height 14
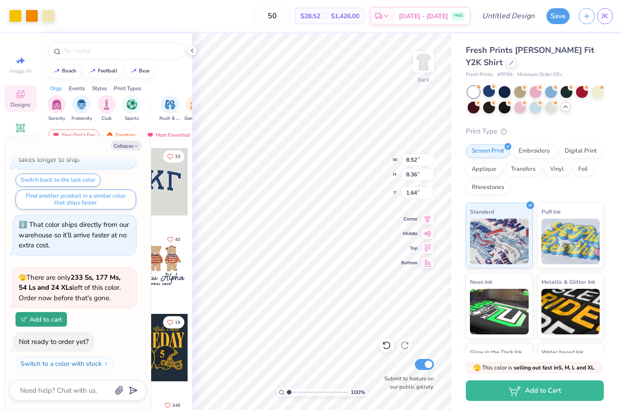
click at [602, 132] on div "Print Type" at bounding box center [534, 131] width 138 height 10
click at [599, 92] on div at bounding box center [597, 91] width 12 height 12
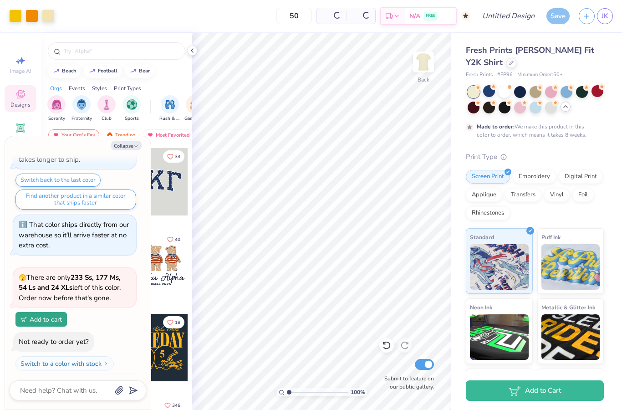
scroll to position [344, 0]
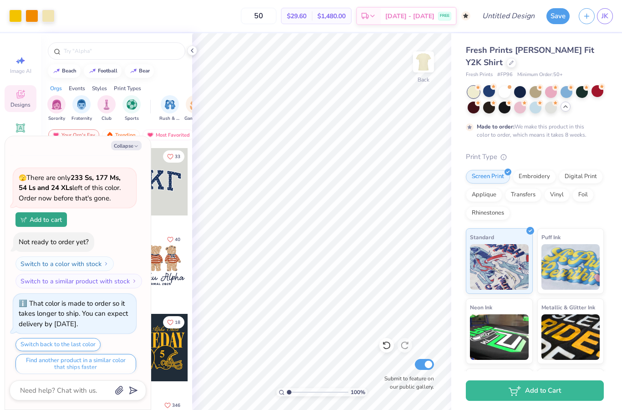
click at [567, 108] on icon at bounding box center [565, 106] width 7 height 7
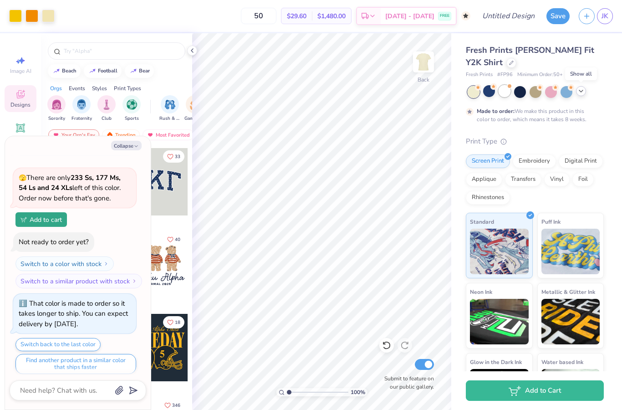
click at [504, 85] on div at bounding box center [504, 91] width 12 height 12
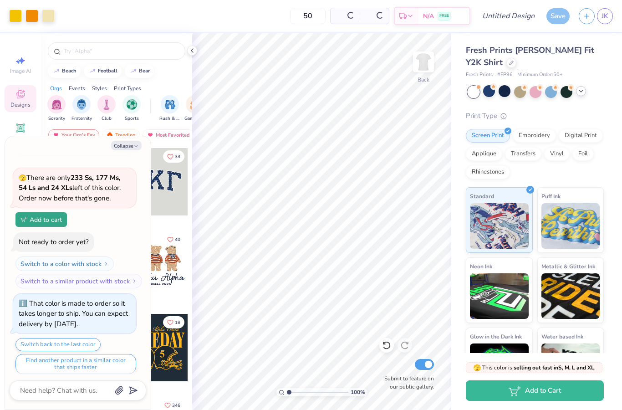
scroll to position [531, 0]
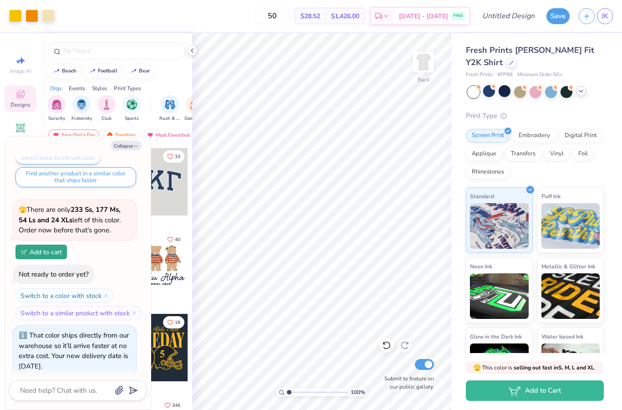
click at [570, 53] on span "Fresh Prints [PERSON_NAME] Fit Y2K Shirt" at bounding box center [529, 56] width 128 height 23
click at [509, 62] on icon at bounding box center [511, 62] width 5 height 5
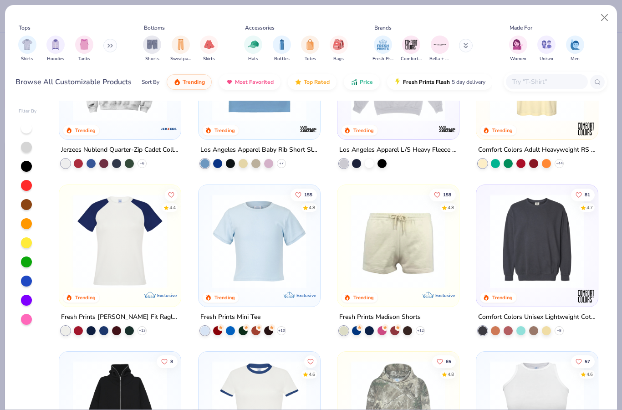
scroll to position [921, 0]
click at [235, 227] on img at bounding box center [258, 240] width 103 height 94
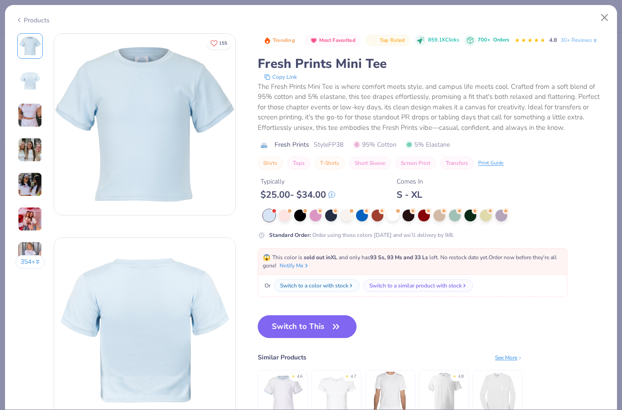
click at [27, 148] on img at bounding box center [30, 149] width 25 height 25
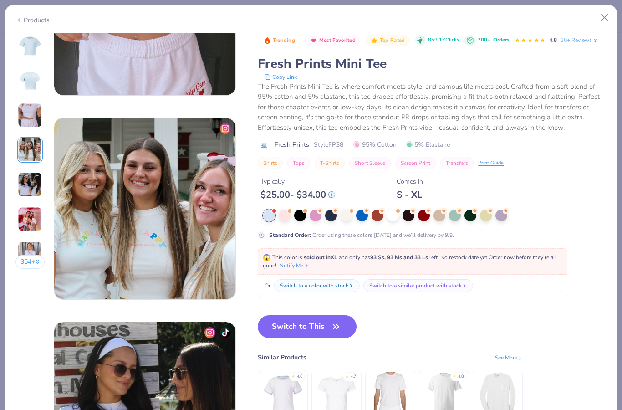
scroll to position [612, 0]
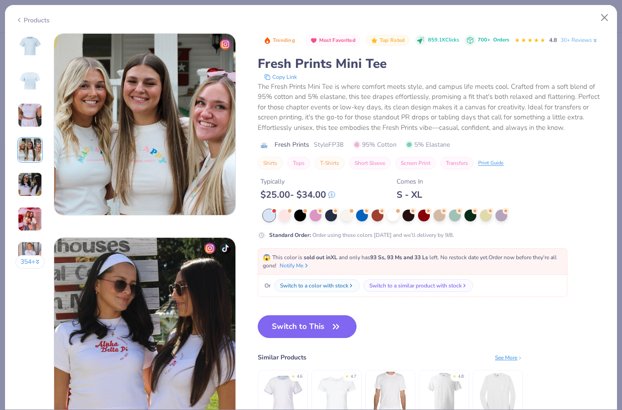
click at [24, 126] on img at bounding box center [30, 115] width 25 height 25
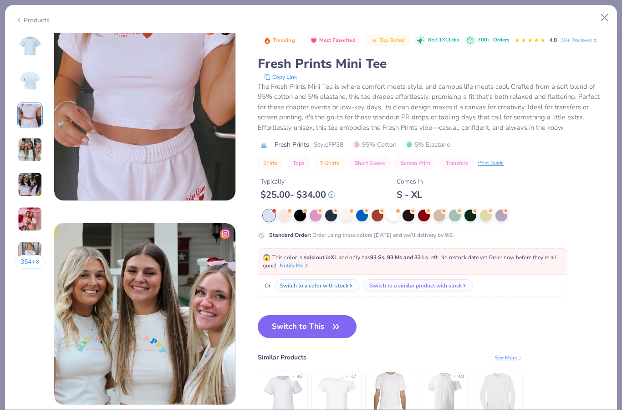
scroll to position [408, 0]
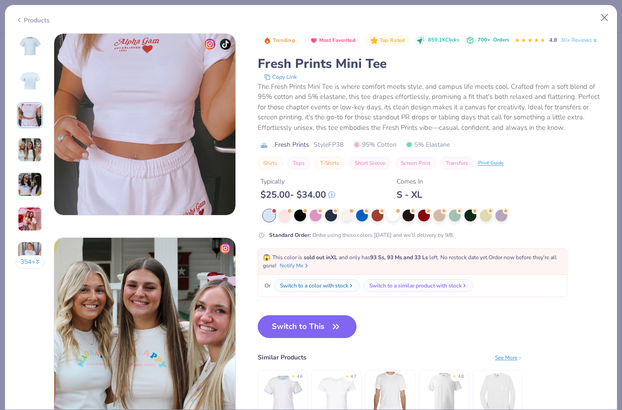
click at [18, 186] on img at bounding box center [30, 184] width 25 height 25
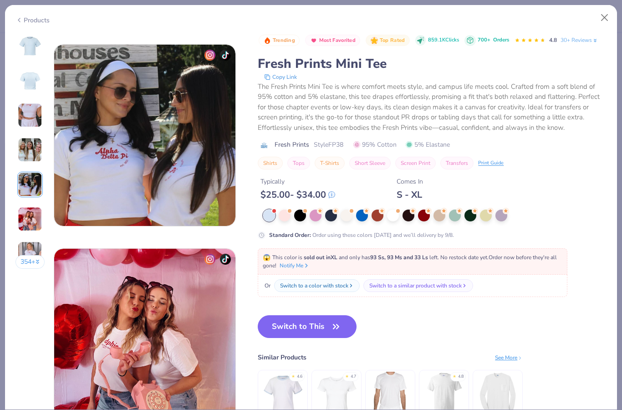
scroll to position [815, 0]
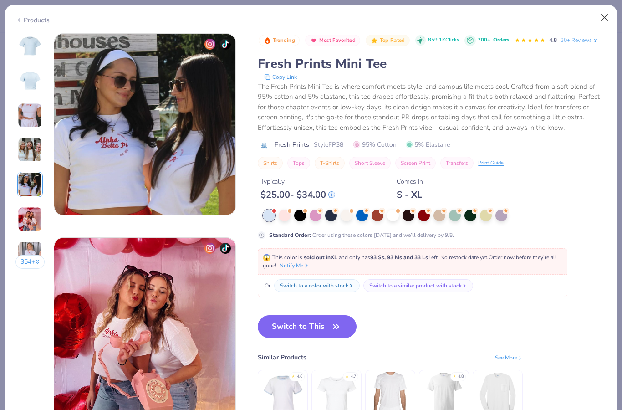
click at [610, 24] on button "Close" at bounding box center [604, 17] width 17 height 17
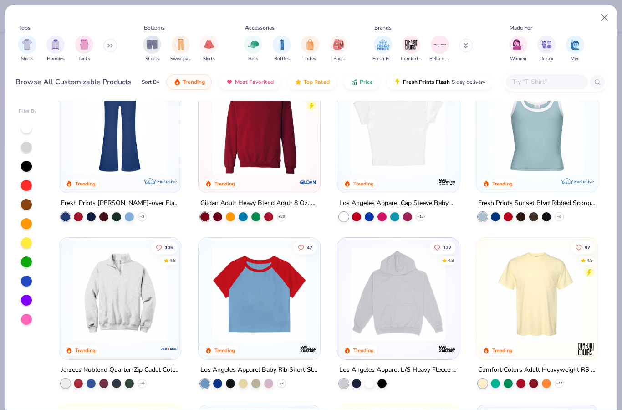
scroll to position [694, 0]
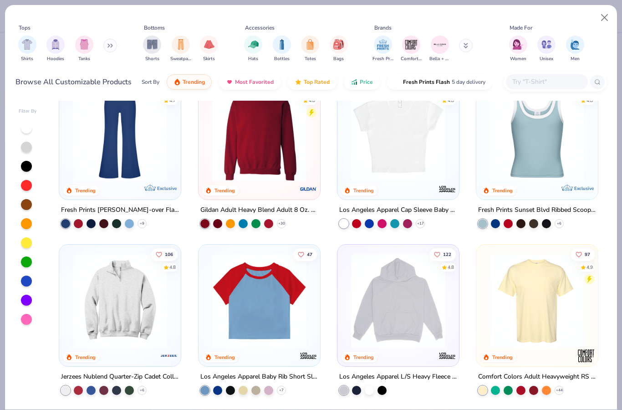
click at [306, 293] on img at bounding box center [258, 300] width 103 height 94
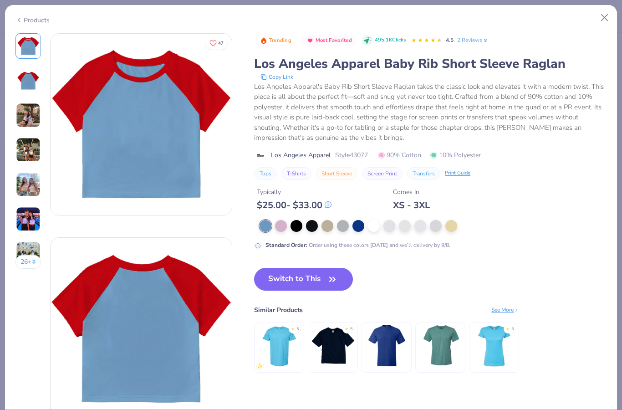
click at [24, 112] on img at bounding box center [28, 115] width 25 height 25
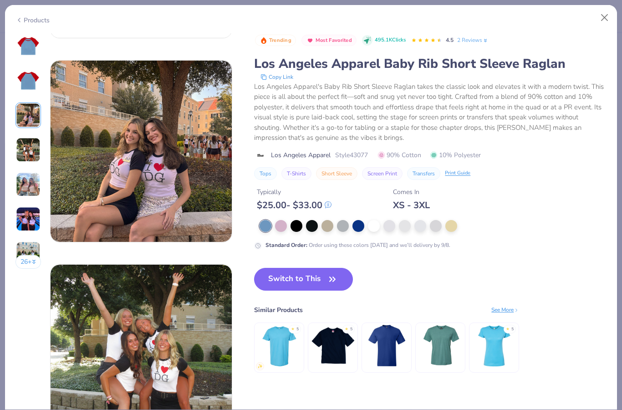
scroll to position [408, 0]
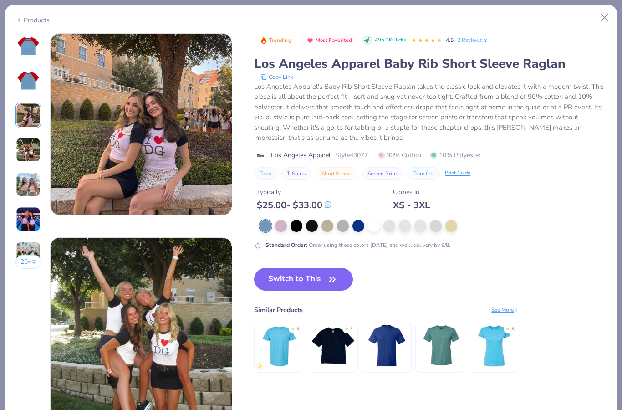
click at [16, 157] on img at bounding box center [28, 149] width 25 height 25
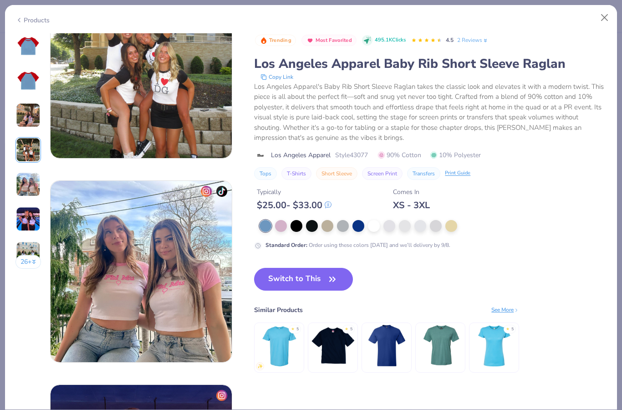
scroll to position [668, 0]
click at [373, 222] on div at bounding box center [374, 225] width 12 height 12
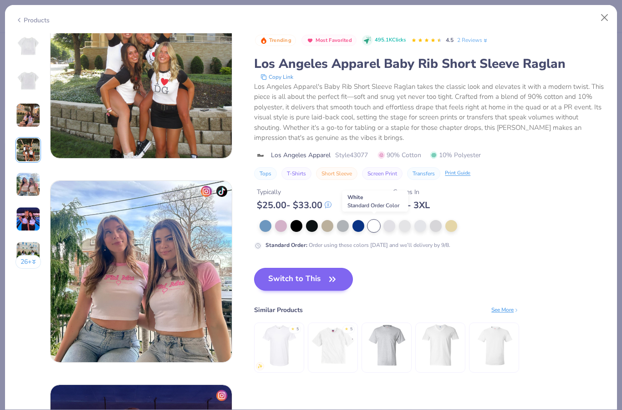
click at [343, 273] on button "Switch to This" at bounding box center [303, 279] width 99 height 23
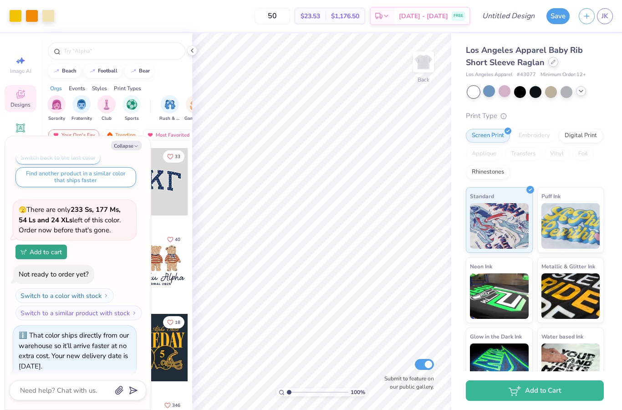
click at [554, 66] on div at bounding box center [553, 62] width 10 height 10
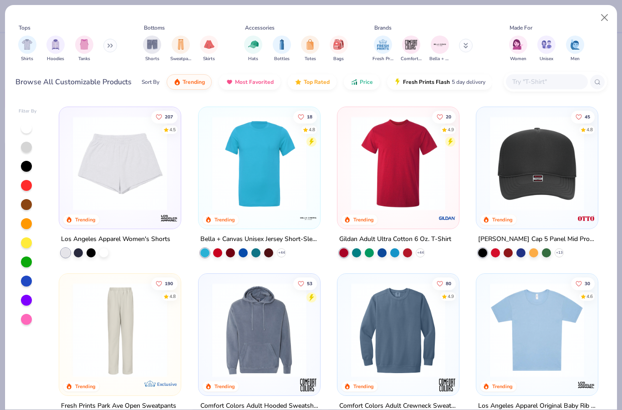
scroll to position [1340, 0]
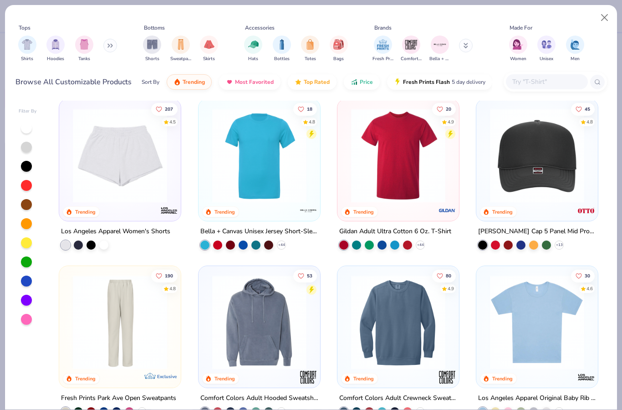
click at [286, 188] on img at bounding box center [258, 155] width 103 height 94
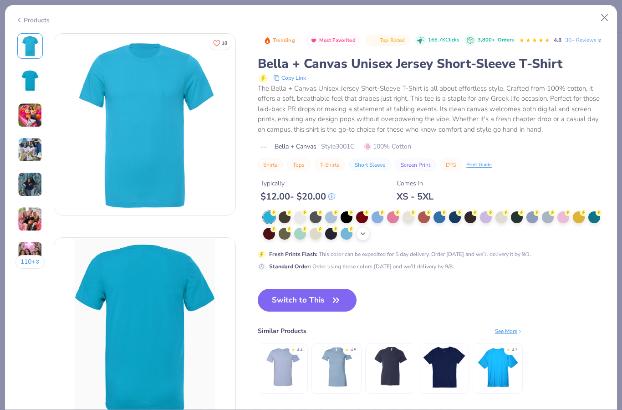
click at [362, 234] on icon at bounding box center [362, 233] width 7 height 7
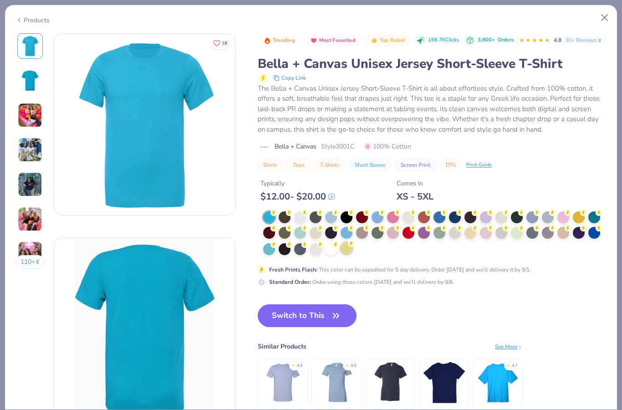
click at [277, 216] on circle at bounding box center [273, 212] width 6 height 6
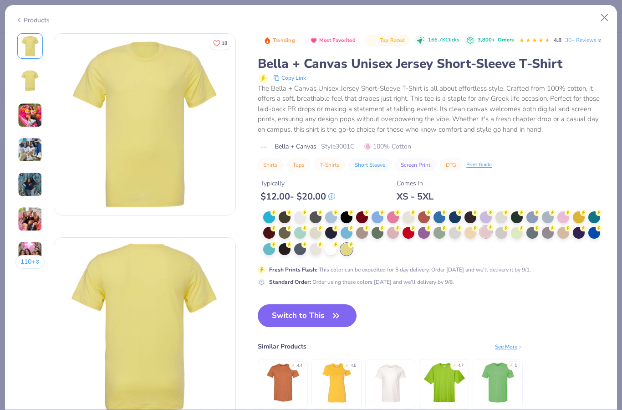
click at [487, 232] on div at bounding box center [486, 232] width 12 height 12
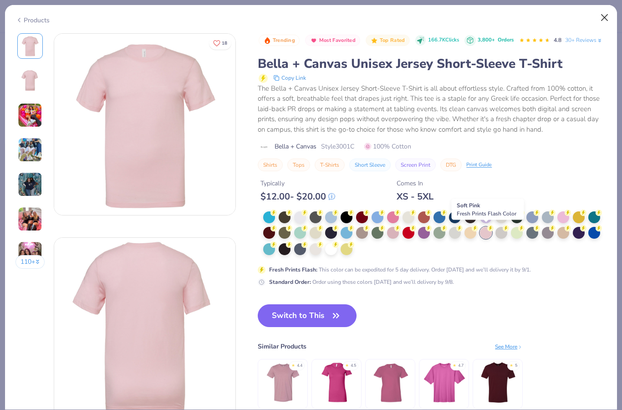
click at [608, 25] on button "Close" at bounding box center [604, 17] width 17 height 17
type textarea "x"
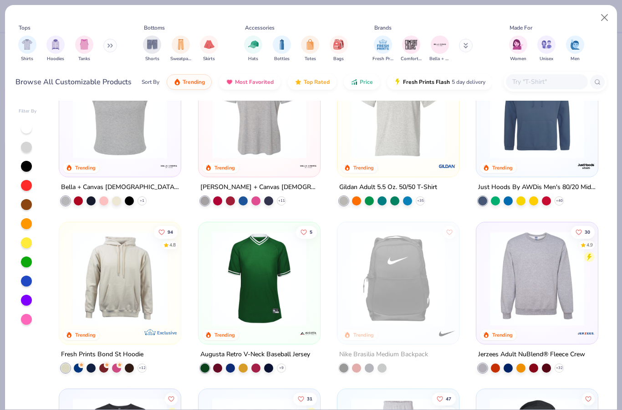
scroll to position [2219, 0]
